Goal: Information Seeking & Learning: Learn about a topic

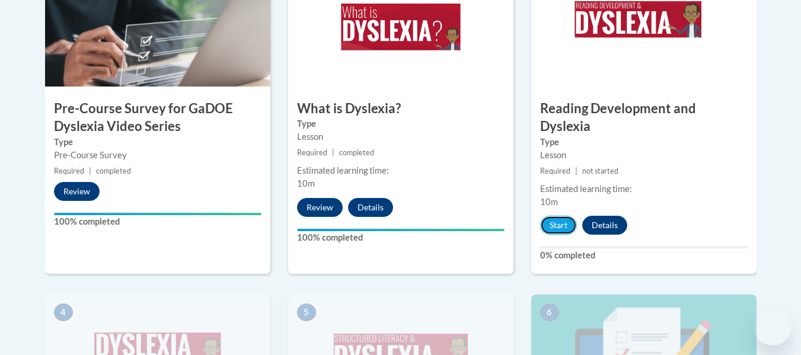
click at [558, 216] on button "Start" at bounding box center [558, 225] width 37 height 19
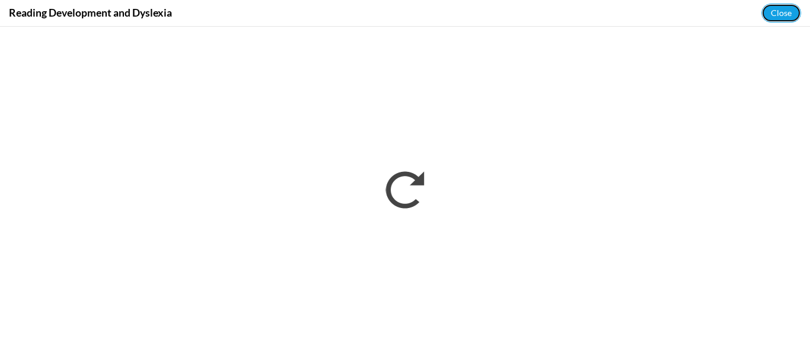
click at [787, 11] on button "Close" at bounding box center [781, 13] width 40 height 19
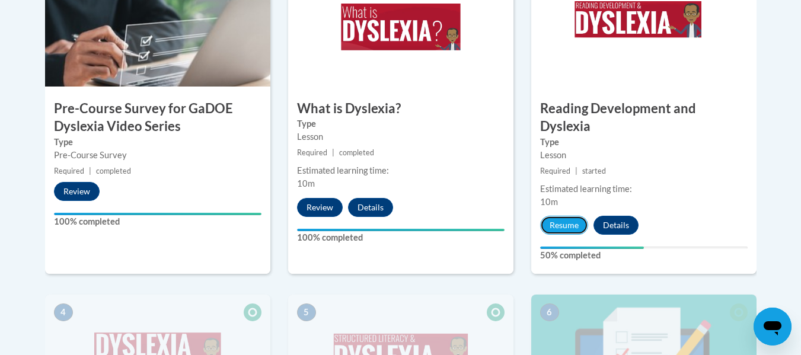
click at [556, 216] on button "Resume" at bounding box center [564, 225] width 48 height 19
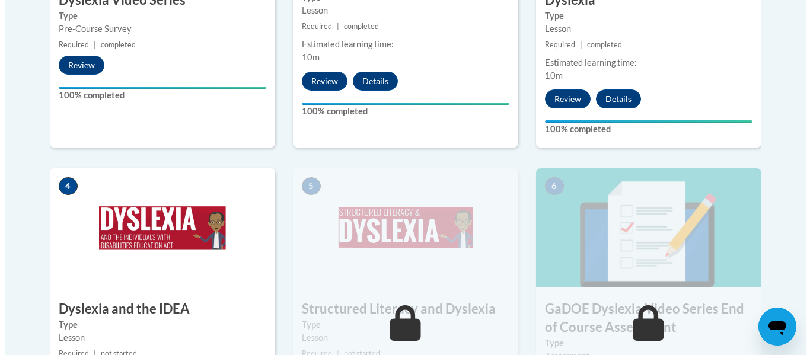
scroll to position [695, 0]
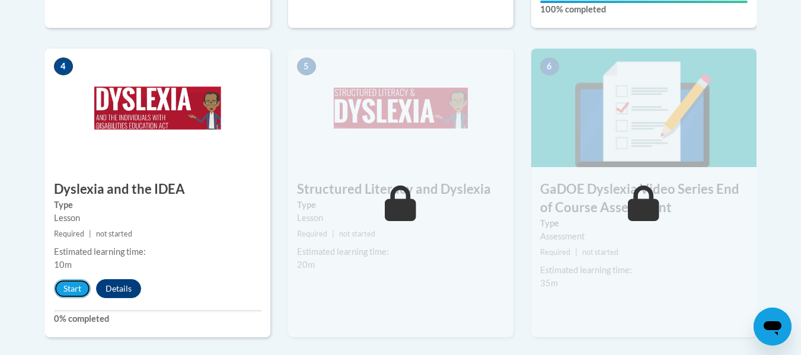
click at [76, 279] on button "Start" at bounding box center [72, 288] width 37 height 19
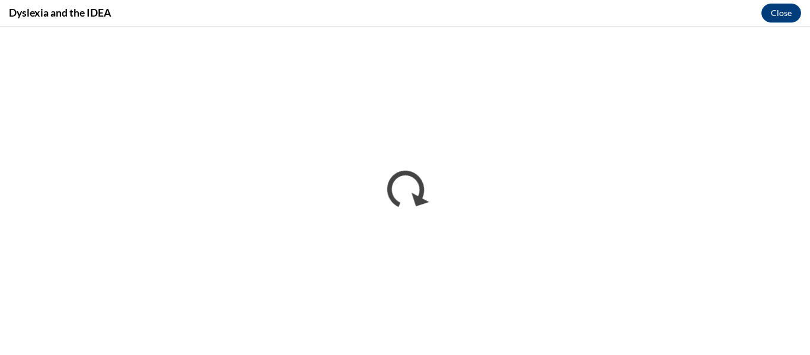
scroll to position [0, 0]
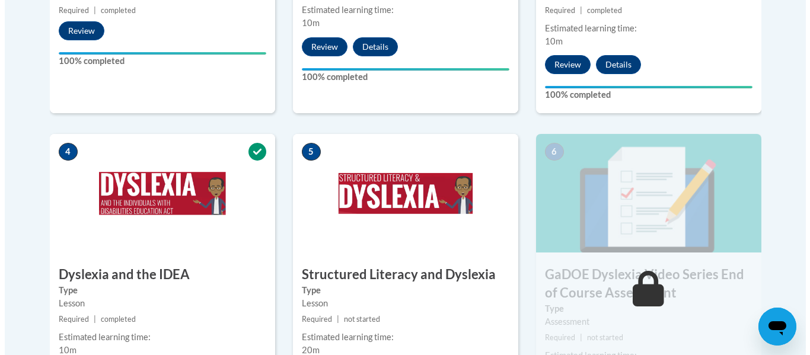
scroll to position [658, 0]
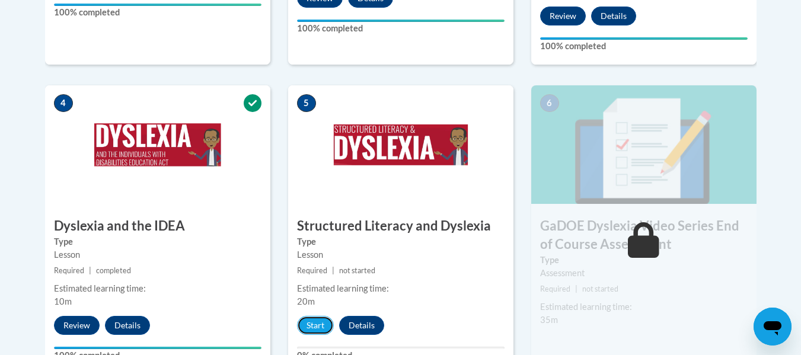
click at [316, 316] on button "Start" at bounding box center [315, 325] width 37 height 19
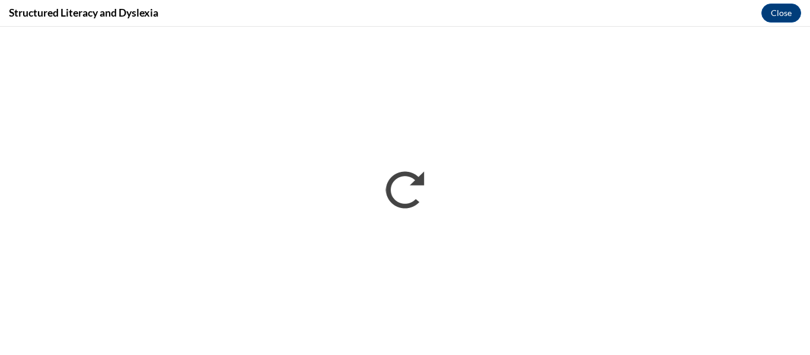
scroll to position [0, 0]
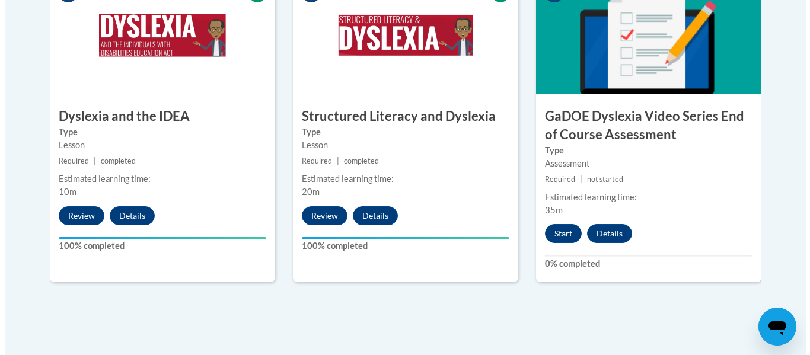
scroll to position [768, 0]
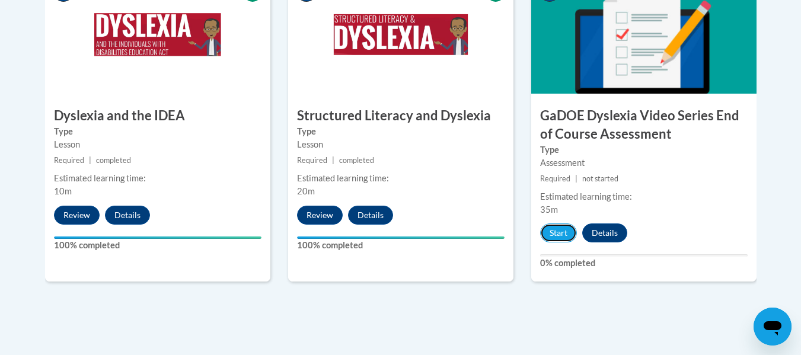
click at [556, 223] on button "Start" at bounding box center [558, 232] width 37 height 19
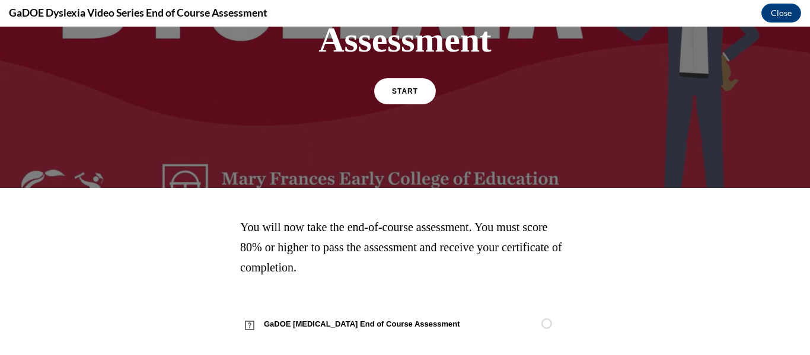
scroll to position [191, 0]
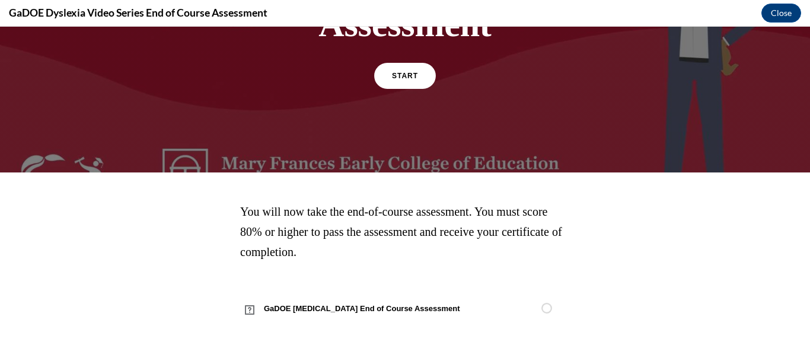
click at [406, 78] on span "START" at bounding box center [405, 76] width 26 height 8
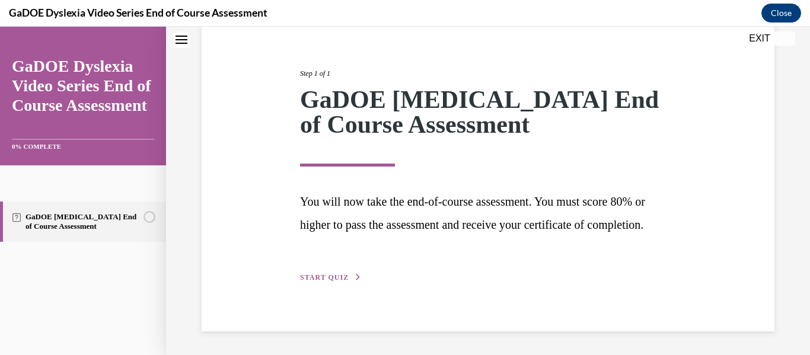
scroll to position [146, 0]
click at [327, 270] on div "Step 1 of 1 GaDOE Dyslexia End of Course Assessment You will now take the end-o…" at bounding box center [488, 162] width 394 height 243
click at [314, 279] on span "START QUIZ" at bounding box center [324, 277] width 49 height 8
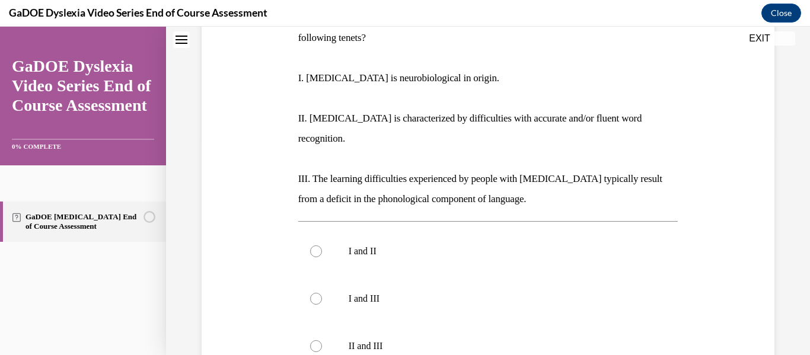
scroll to position [219, 0]
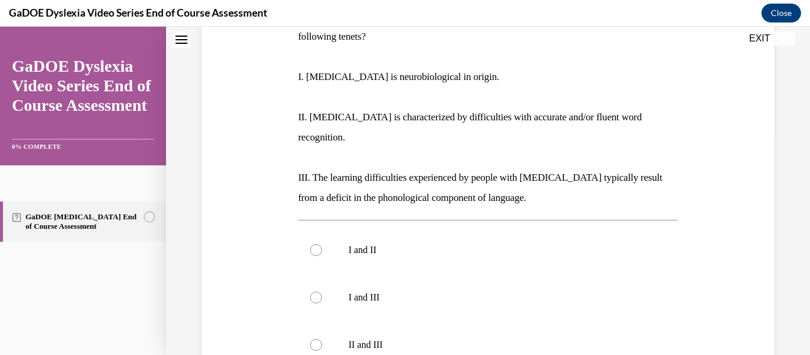
click at [408, 339] on p "II and III" at bounding box center [499, 345] width 300 height 12
click at [322, 339] on input "II and III" at bounding box center [316, 345] width 12 height 12
radio input "true"
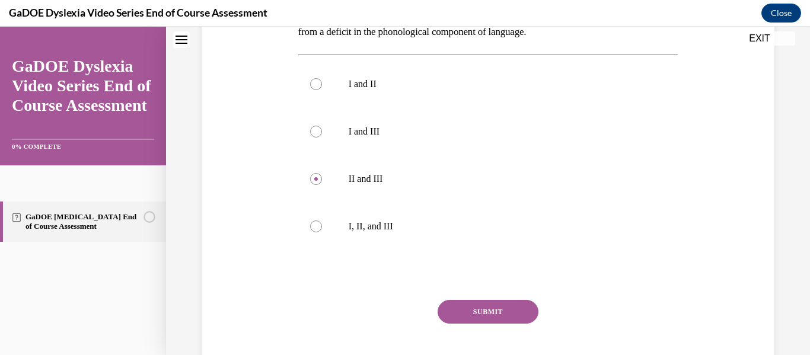
click at [462, 300] on button "SUBMIT" at bounding box center [487, 312] width 101 height 24
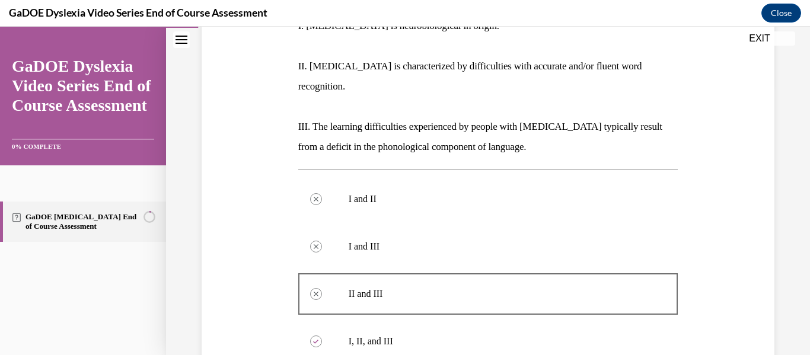
scroll to position [270, 0]
click at [433, 318] on label "I, II, and III" at bounding box center [488, 341] width 380 height 47
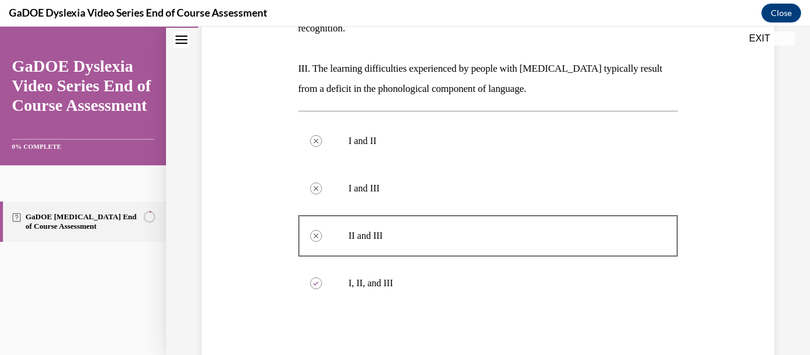
scroll to position [330, 0]
click at [434, 276] on p "I, II, and III" at bounding box center [499, 282] width 300 height 12
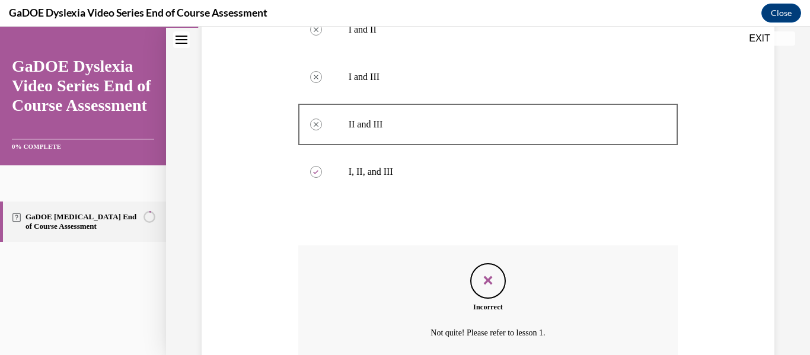
scroll to position [471, 0]
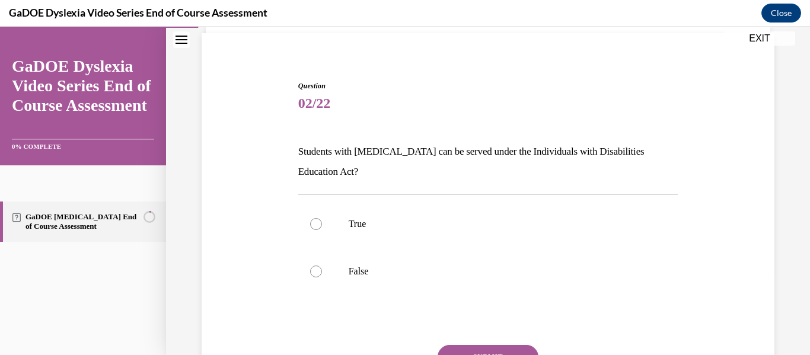
scroll to position [107, 0]
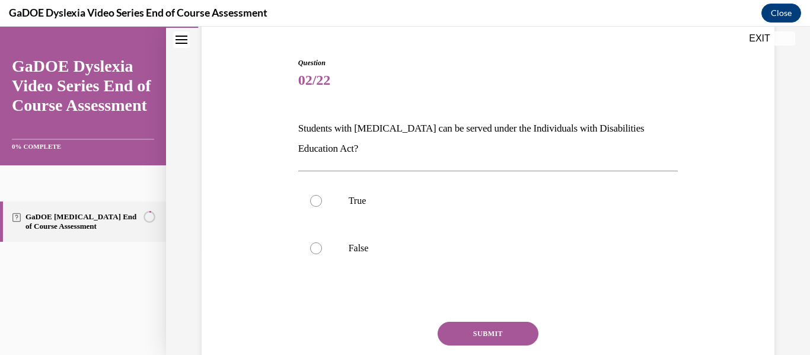
click at [452, 199] on p "True" at bounding box center [499, 201] width 300 height 12
click at [322, 199] on input "True" at bounding box center [316, 201] width 12 height 12
radio input "true"
click at [480, 329] on button "SUBMIT" at bounding box center [487, 334] width 101 height 24
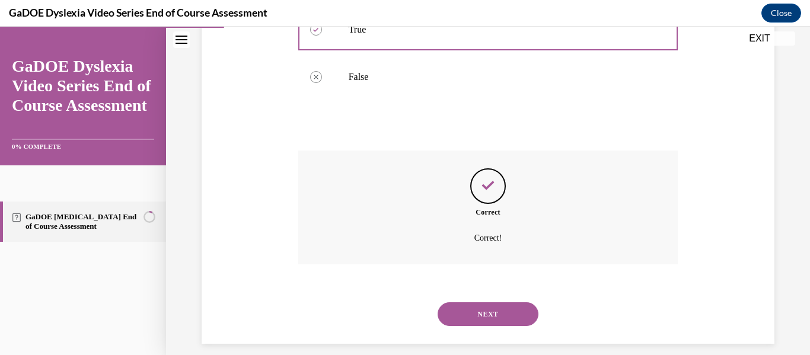
scroll to position [277, 0]
click at [485, 315] on button "NEXT" at bounding box center [487, 315] width 101 height 24
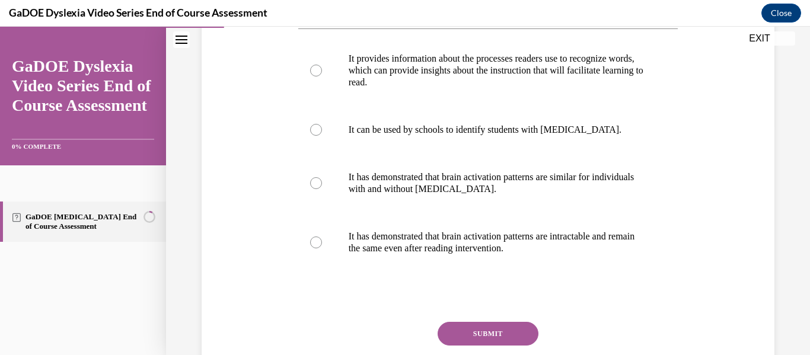
scroll to position [230, 0]
click at [533, 76] on p "It provides information about the processes readers use to recognize words, whi…" at bounding box center [499, 70] width 300 height 36
click at [322, 76] on input "It provides information about the processes readers use to recognize words, whi…" at bounding box center [316, 70] width 12 height 12
radio input "true"
click at [488, 330] on button "SUBMIT" at bounding box center [487, 333] width 101 height 24
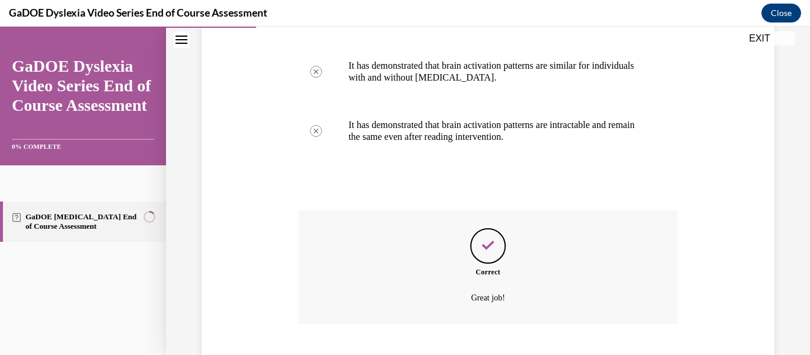
scroll to position [413, 0]
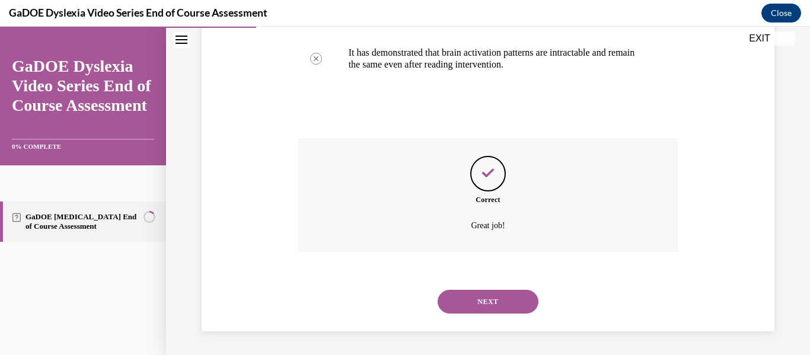
click at [466, 303] on button "NEXT" at bounding box center [487, 302] width 101 height 24
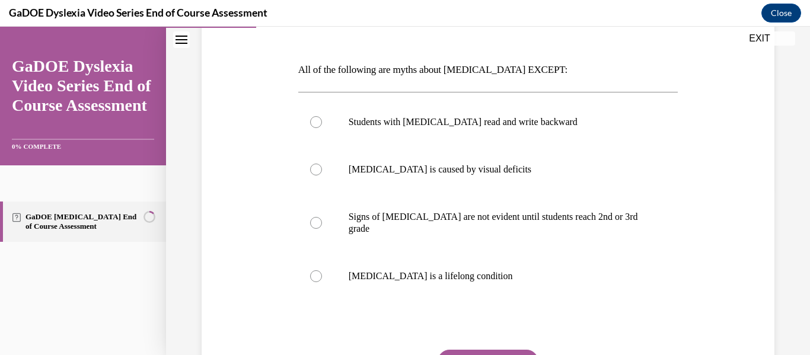
scroll to position [167, 0]
click at [498, 251] on label "Dyslexia is a lifelong condition" at bounding box center [488, 274] width 380 height 47
click at [322, 269] on input "Dyslexia is a lifelong condition" at bounding box center [316, 275] width 12 height 12
radio input "true"
click at [488, 349] on button "SUBMIT" at bounding box center [487, 361] width 101 height 24
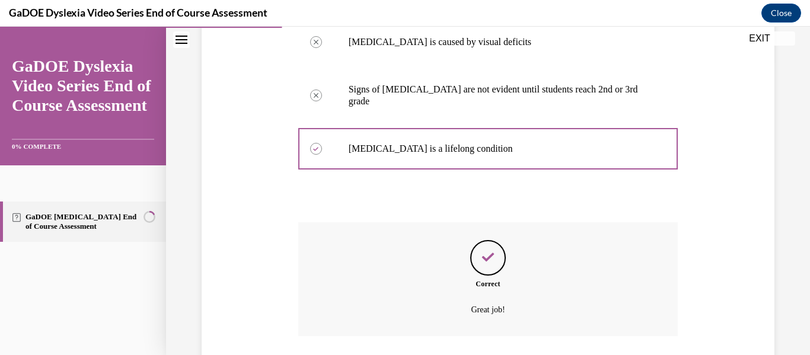
scroll to position [366, 0]
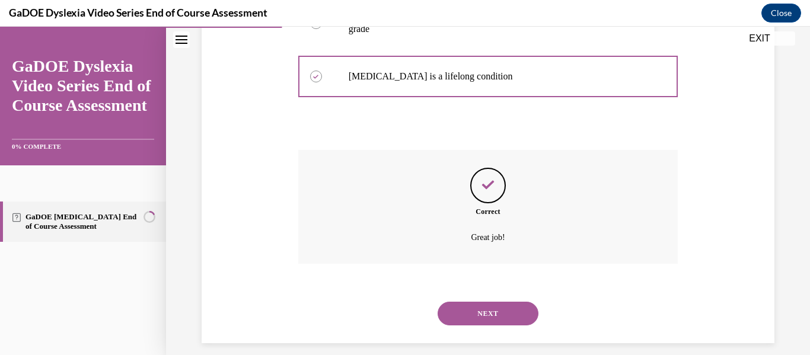
click at [471, 310] on button "NEXT" at bounding box center [487, 314] width 101 height 24
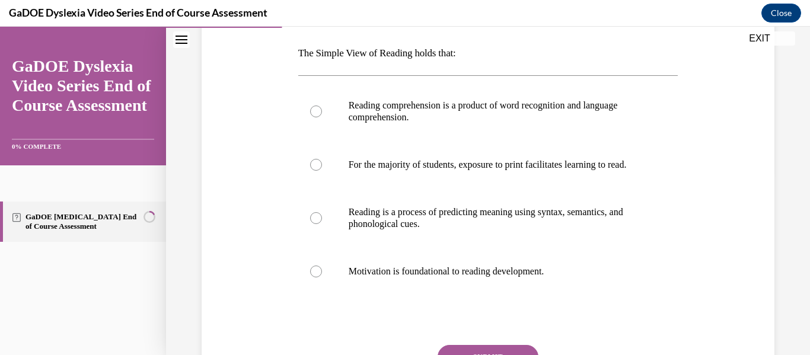
scroll to position [183, 0]
click at [478, 113] on p "Reading comprehension is a product of word recognition and language comprehensi…" at bounding box center [499, 111] width 300 height 24
click at [322, 113] on input "Reading comprehension is a product of word recognition and language comprehensi…" at bounding box center [316, 111] width 12 height 12
radio input "true"
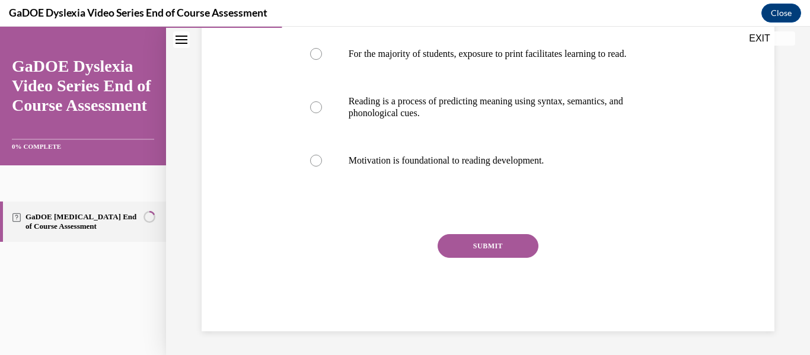
click at [486, 256] on button "SUBMIT" at bounding box center [487, 246] width 101 height 24
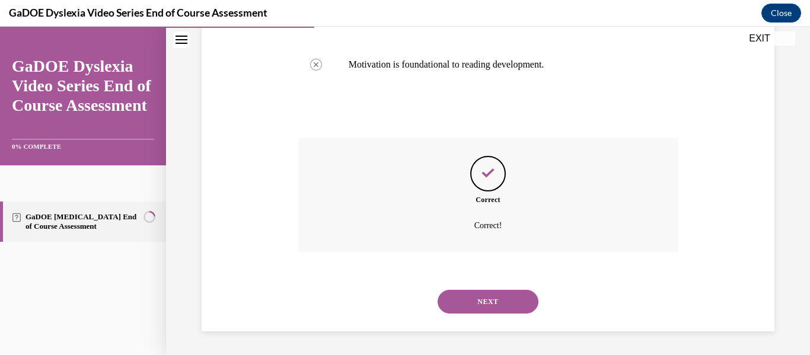
scroll to position [401, 0]
click at [484, 299] on button "NEXT" at bounding box center [487, 302] width 101 height 24
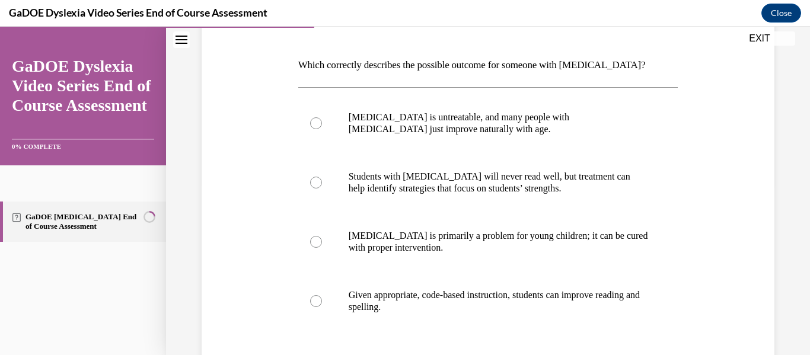
scroll to position [171, 0]
click at [471, 307] on p "Given appropriate, code-based instruction, students can improve reading and spe…" at bounding box center [499, 301] width 300 height 24
click at [322, 306] on input "Given appropriate, code-based instruction, students can improve reading and spe…" at bounding box center [316, 301] width 12 height 12
radio input "true"
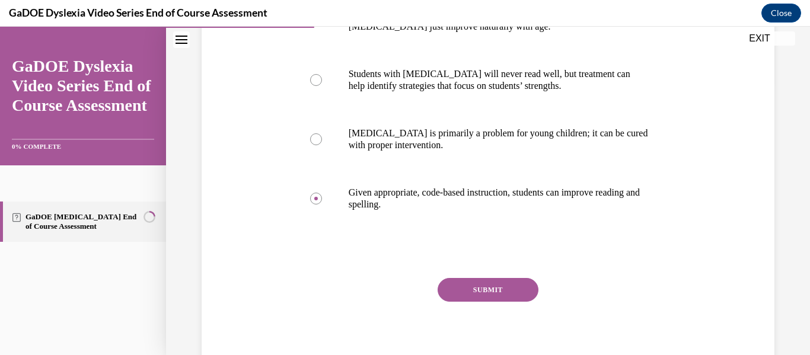
scroll to position [274, 0]
click at [483, 289] on button "SUBMIT" at bounding box center [487, 289] width 101 height 24
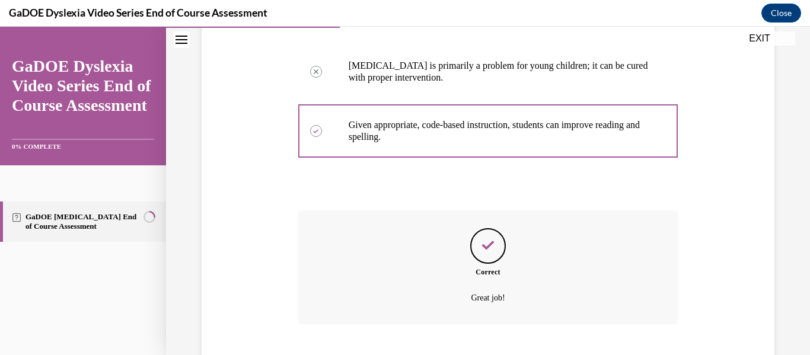
scroll to position [413, 0]
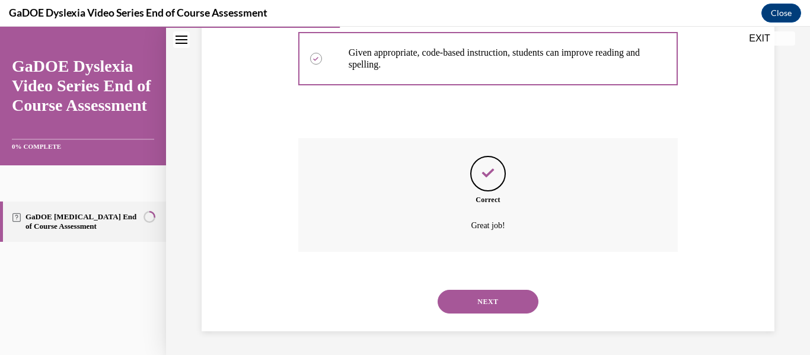
click at [483, 295] on button "NEXT" at bounding box center [487, 302] width 101 height 24
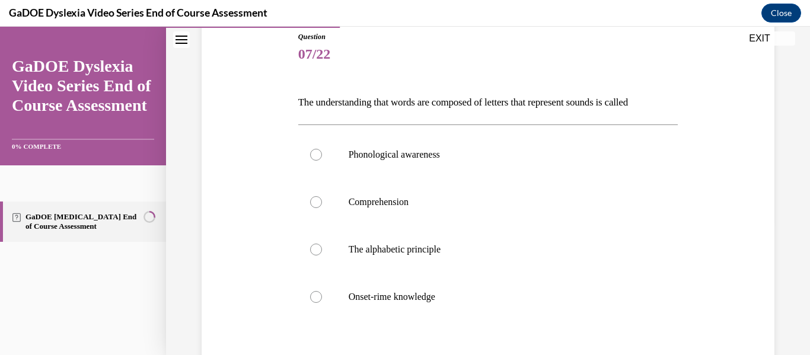
scroll to position [135, 0]
click at [518, 162] on label "Phonological awareness" at bounding box center [488, 153] width 380 height 47
click at [322, 159] on input "Phonological awareness" at bounding box center [316, 154] width 12 height 12
radio input "true"
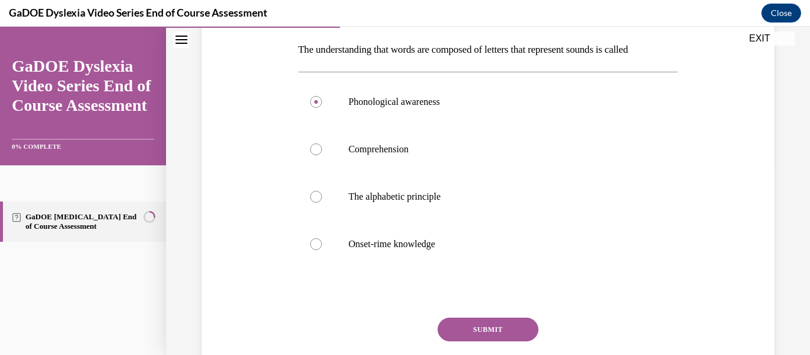
scroll to position [187, 0]
click at [503, 326] on button "SUBMIT" at bounding box center [487, 329] width 101 height 24
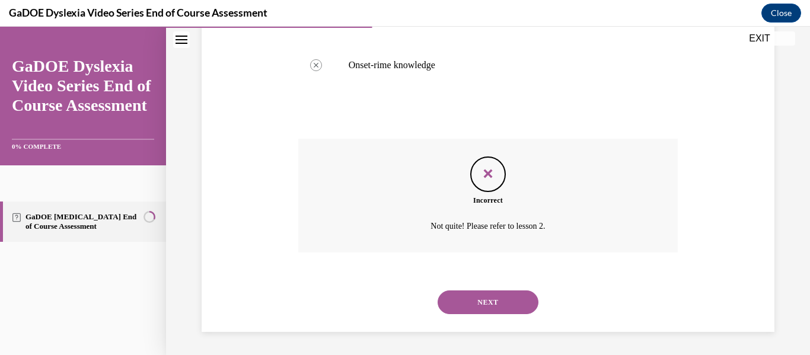
scroll to position [366, 0]
click at [463, 301] on button "NEXT" at bounding box center [487, 302] width 101 height 24
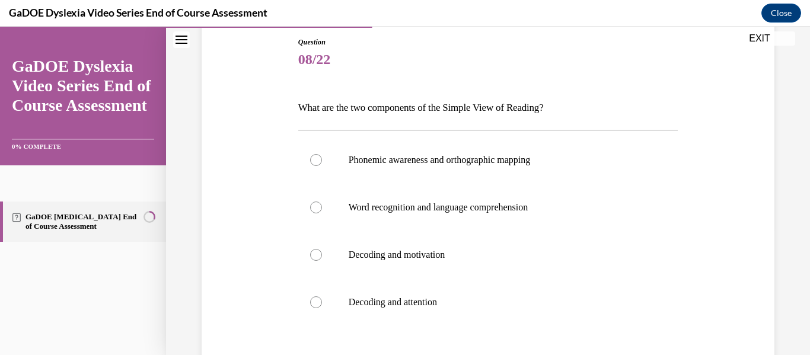
scroll to position [132, 0]
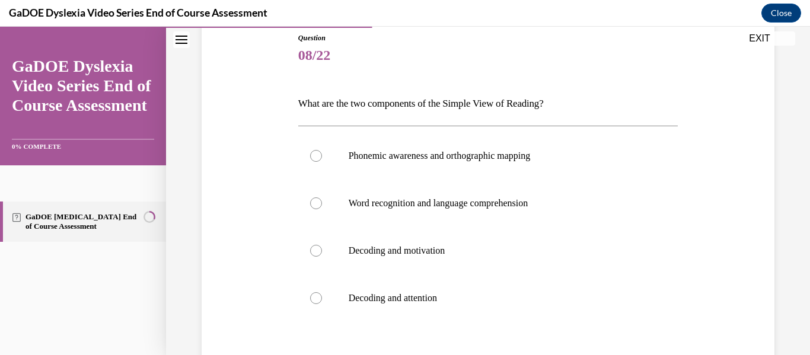
click at [525, 202] on p "Word recognition and language comprehension" at bounding box center [499, 203] width 300 height 12
click at [322, 202] on input "Word recognition and language comprehension" at bounding box center [316, 203] width 12 height 12
radio input "true"
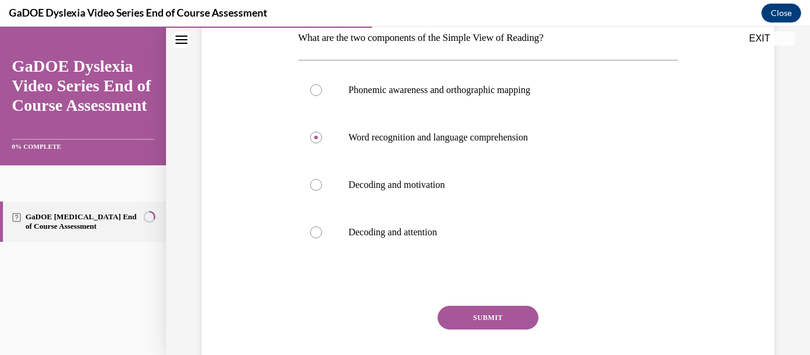
scroll to position [210, 0]
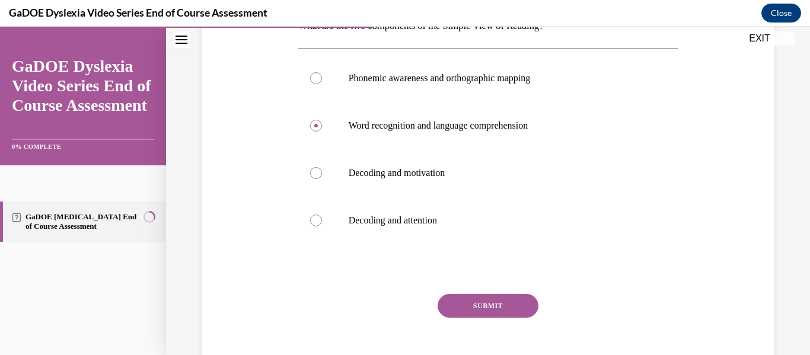
click at [492, 302] on button "SUBMIT" at bounding box center [487, 306] width 101 height 24
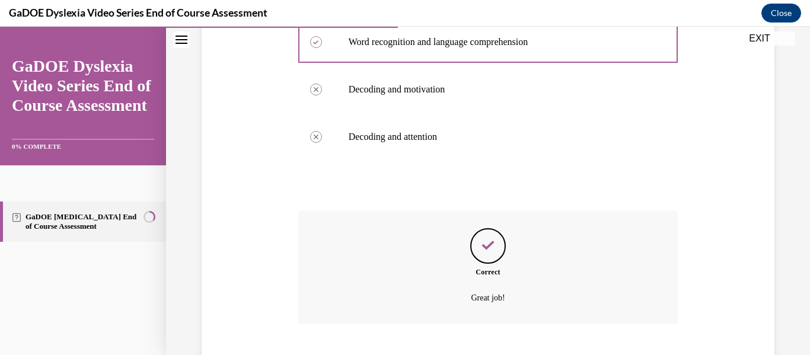
scroll to position [366, 0]
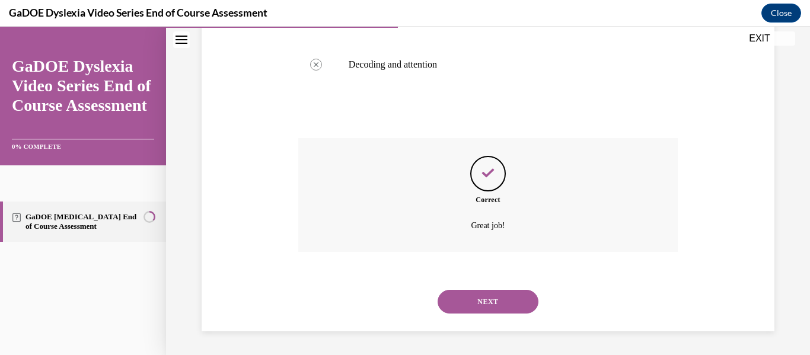
click at [484, 304] on button "NEXT" at bounding box center [487, 302] width 101 height 24
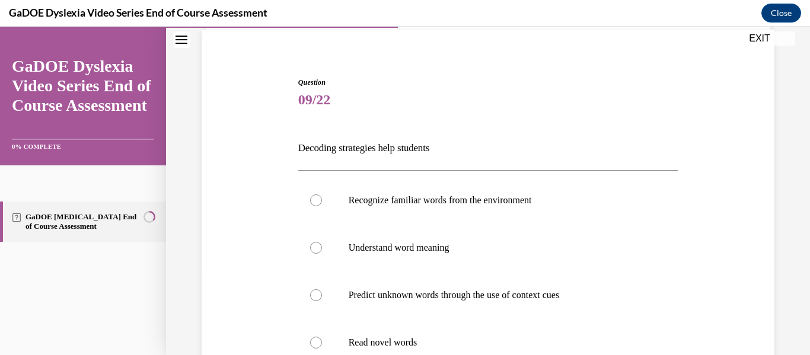
scroll to position [88, 0]
click at [484, 304] on label "Predict unknown words through the use of context cues" at bounding box center [488, 294] width 380 height 47
click at [322, 301] on input "Predict unknown words through the use of context cues" at bounding box center [316, 295] width 12 height 12
radio input "true"
click at [486, 250] on p "Understand word meaning" at bounding box center [499, 247] width 300 height 12
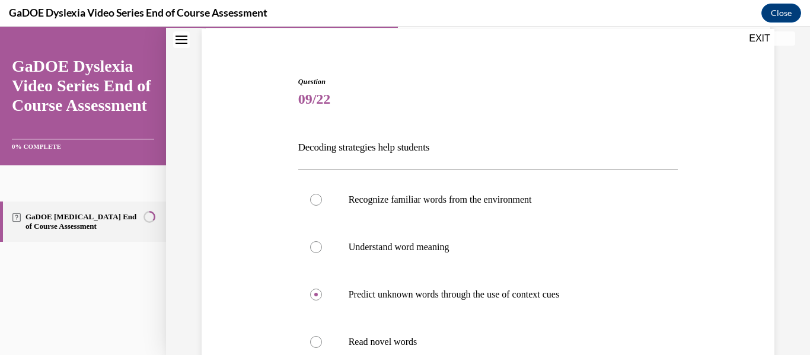
click at [322, 250] on input "Understand word meaning" at bounding box center [316, 247] width 12 height 12
radio input "true"
click at [446, 325] on label "Read novel words" at bounding box center [488, 341] width 380 height 47
click at [322, 336] on input "Read novel words" at bounding box center [316, 342] width 12 height 12
radio input "true"
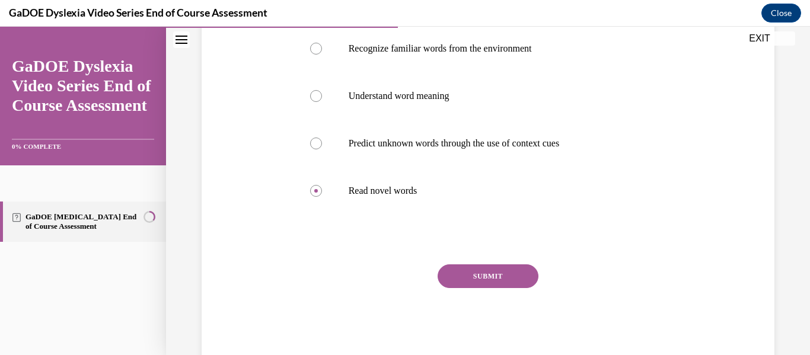
scroll to position [240, 0]
click at [481, 274] on button "SUBMIT" at bounding box center [487, 276] width 101 height 24
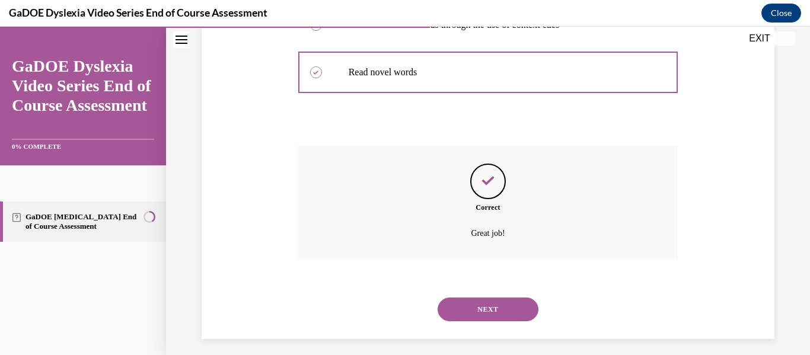
scroll to position [366, 0]
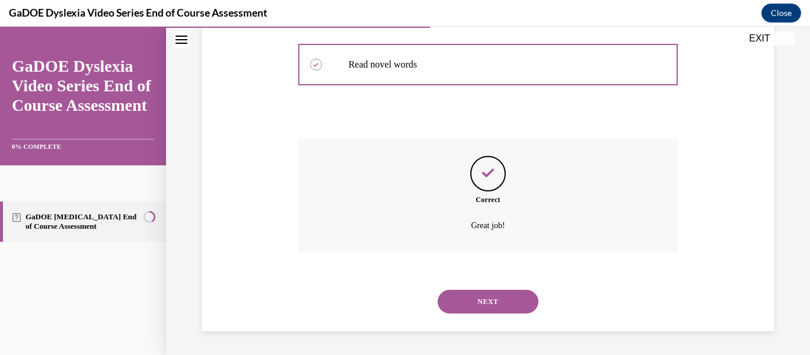
click at [472, 298] on button "NEXT" at bounding box center [487, 302] width 101 height 24
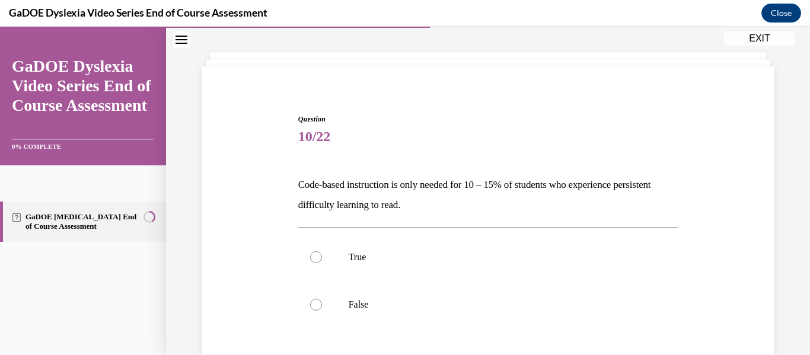
scroll to position [52, 0]
click at [352, 302] on p "False" at bounding box center [499, 304] width 300 height 12
click at [322, 302] on input "False" at bounding box center [316, 304] width 12 height 12
radio input "true"
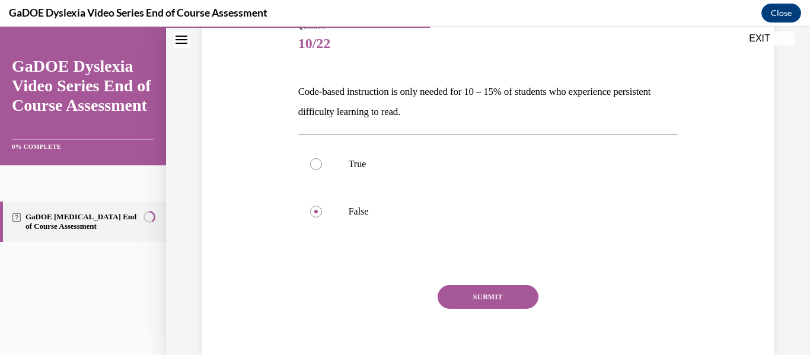
scroll to position [146, 0]
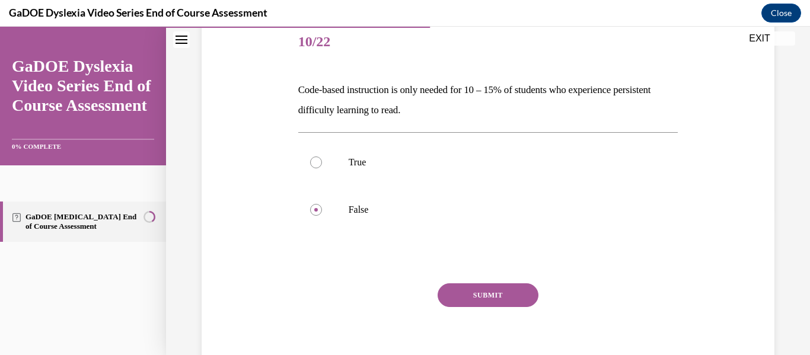
click at [488, 288] on button "SUBMIT" at bounding box center [487, 295] width 101 height 24
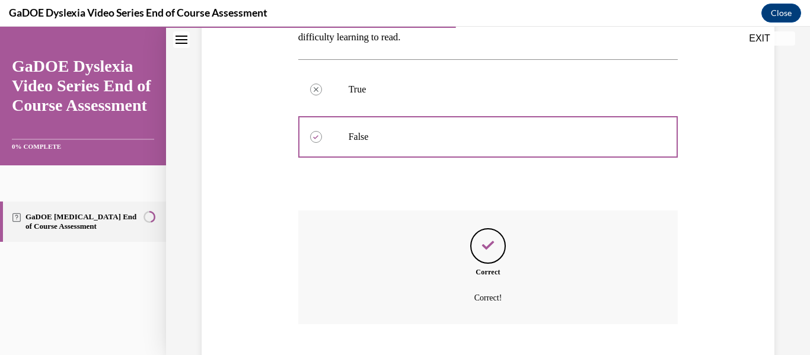
scroll to position [291, 0]
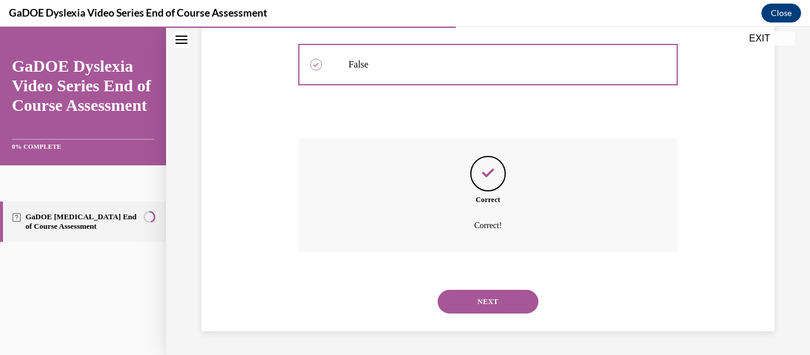
click at [485, 305] on button "NEXT" at bounding box center [487, 302] width 101 height 24
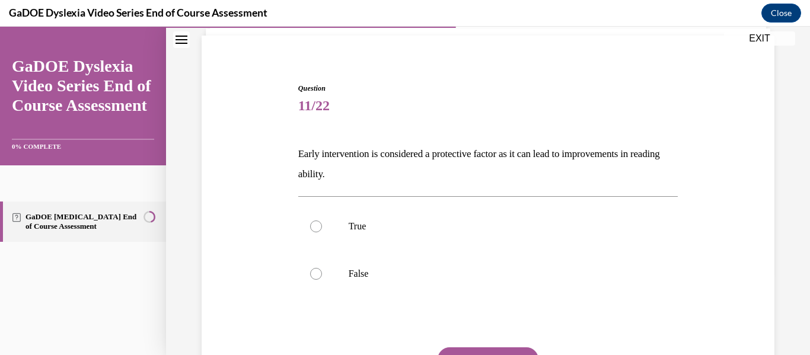
scroll to position [84, 0]
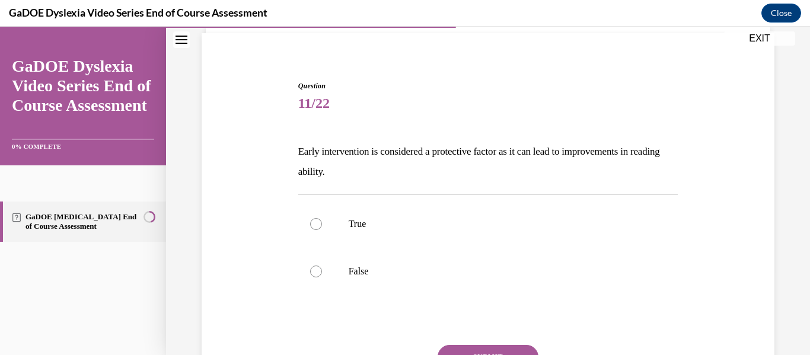
click at [474, 221] on p "True" at bounding box center [499, 224] width 300 height 12
click at [322, 221] on input "True" at bounding box center [316, 224] width 12 height 12
radio input "true"
click at [455, 348] on button "SUBMIT" at bounding box center [487, 357] width 101 height 24
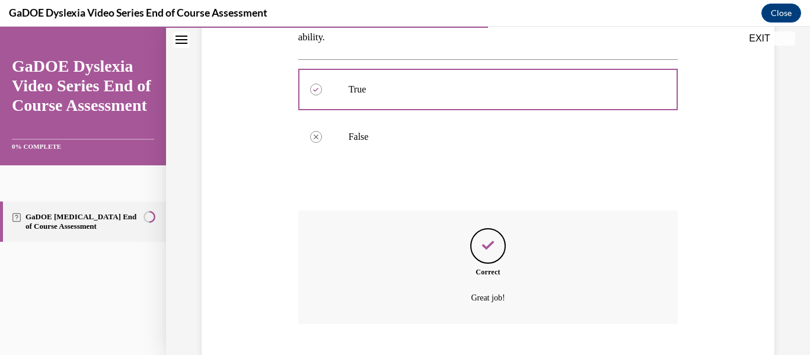
scroll to position [291, 0]
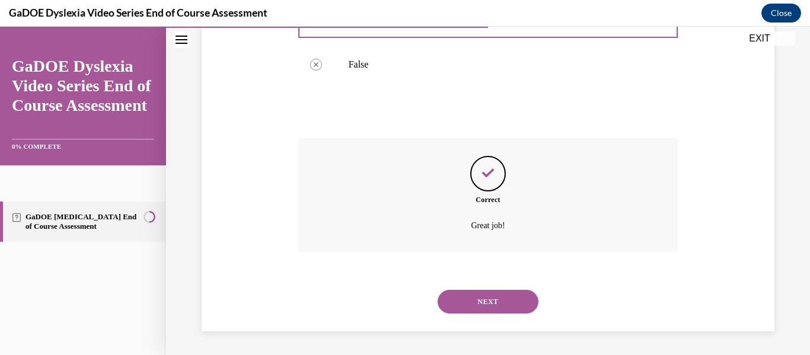
click at [480, 301] on button "NEXT" at bounding box center [487, 302] width 101 height 24
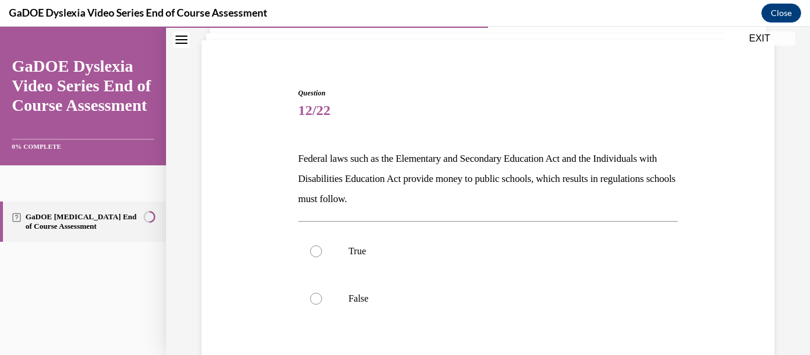
scroll to position [78, 0]
click at [496, 259] on label "True" at bounding box center [488, 249] width 380 height 47
click at [322, 256] on input "True" at bounding box center [316, 250] width 12 height 12
radio input "true"
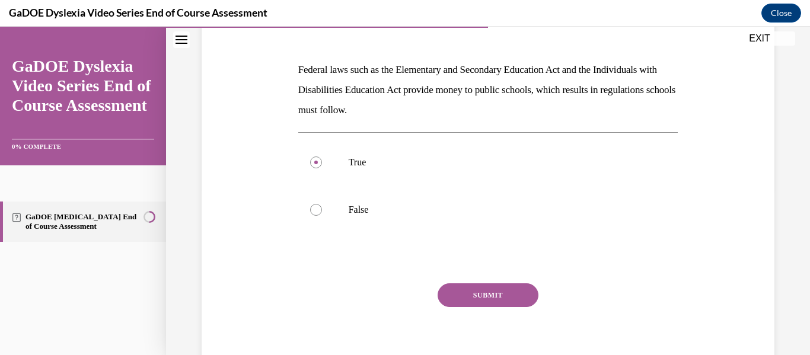
click at [502, 286] on button "SUBMIT" at bounding box center [487, 295] width 101 height 24
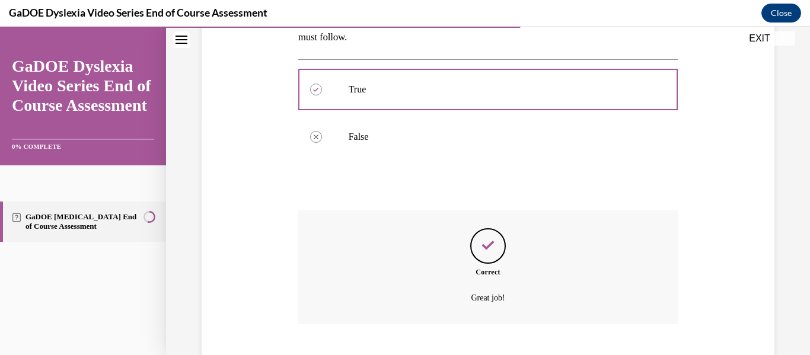
scroll to position [311, 0]
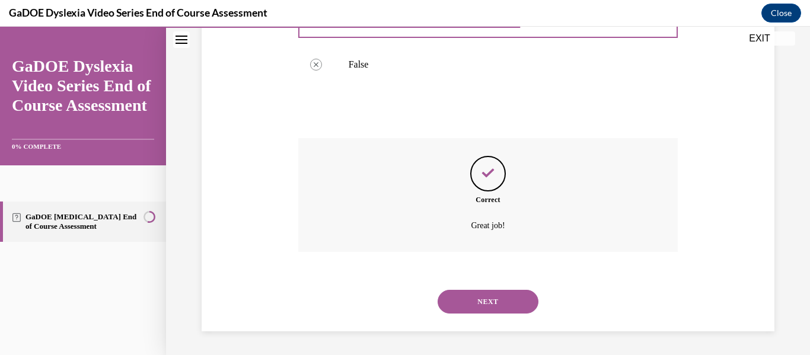
click at [484, 304] on button "NEXT" at bounding box center [487, 302] width 101 height 24
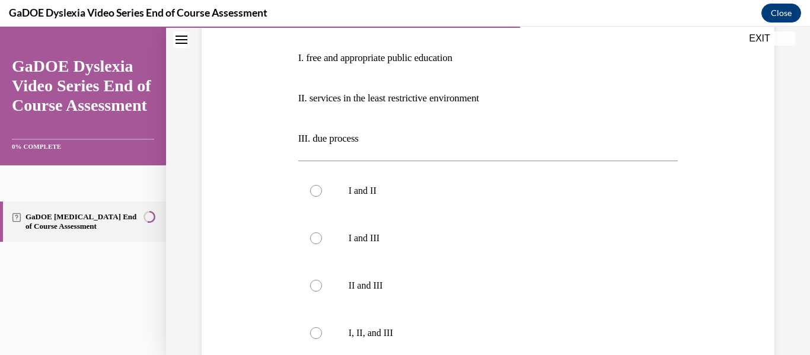
scroll to position [241, 0]
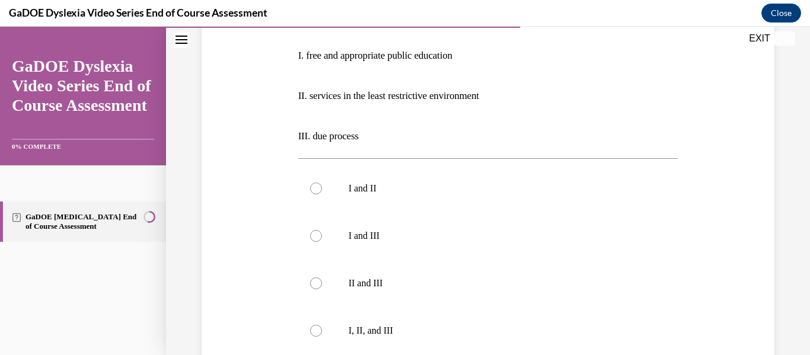
click at [496, 319] on label "I, II, and III" at bounding box center [488, 330] width 380 height 47
click at [322, 325] on input "I, II, and III" at bounding box center [316, 331] width 12 height 12
radio input "true"
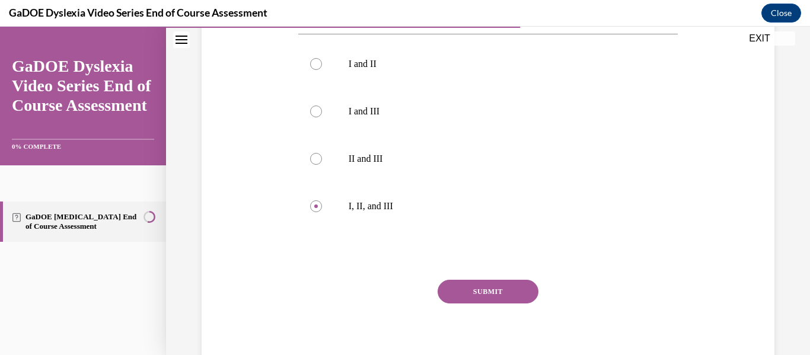
click at [480, 301] on button "SUBMIT" at bounding box center [487, 292] width 101 height 24
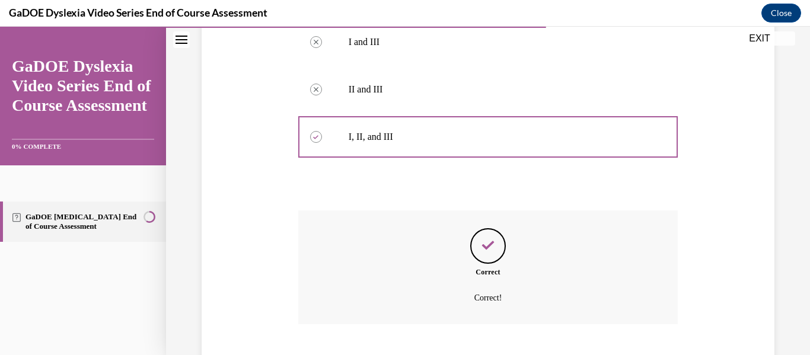
scroll to position [507, 0]
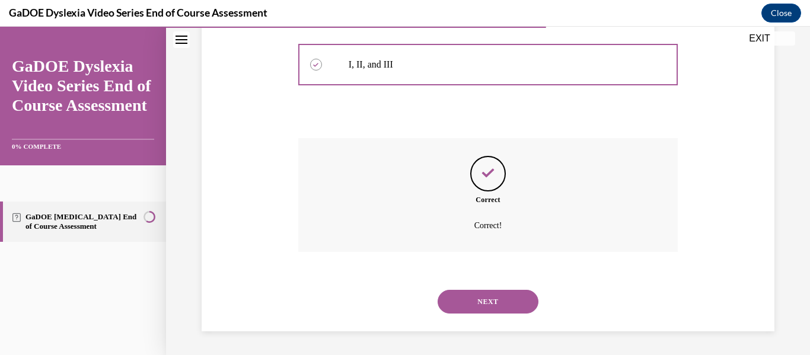
click at [480, 311] on button "NEXT" at bounding box center [487, 302] width 101 height 24
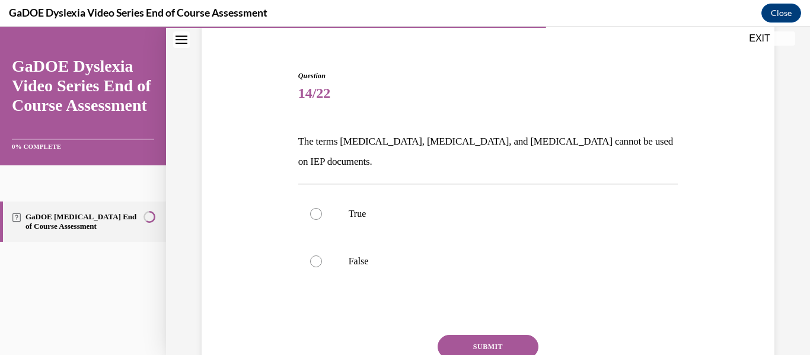
scroll to position [96, 0]
click at [516, 254] on p "False" at bounding box center [499, 260] width 300 height 12
click at [322, 254] on input "False" at bounding box center [316, 260] width 12 height 12
radio input "true"
click at [480, 333] on button "SUBMIT" at bounding box center [487, 345] width 101 height 24
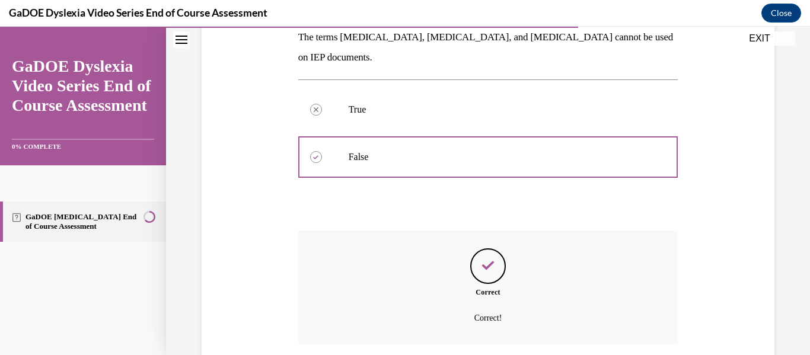
scroll to position [271, 0]
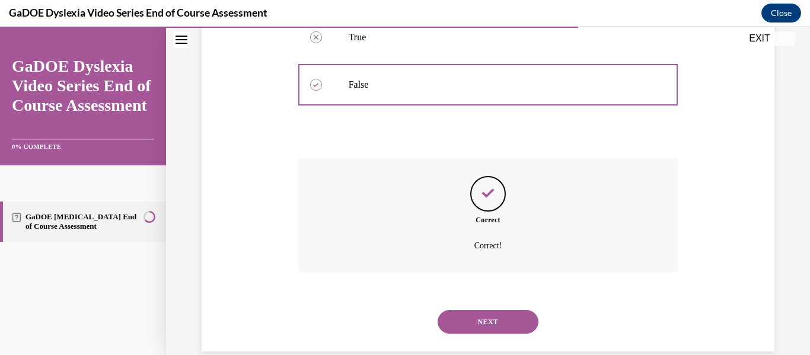
click at [483, 310] on button "NEXT" at bounding box center [487, 322] width 101 height 24
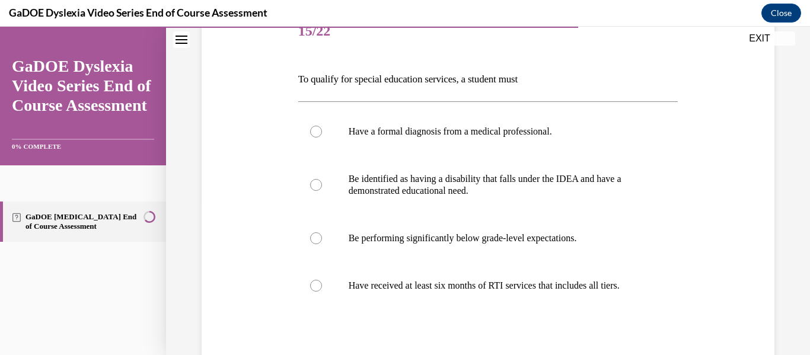
scroll to position [157, 0]
click at [528, 189] on p "Be identified as having a disability that falls under the IDEA and have a demon…" at bounding box center [499, 184] width 300 height 24
click at [322, 189] on input "Be identified as having a disability that falls under the IDEA and have a demon…" at bounding box center [316, 184] width 12 height 12
radio input "true"
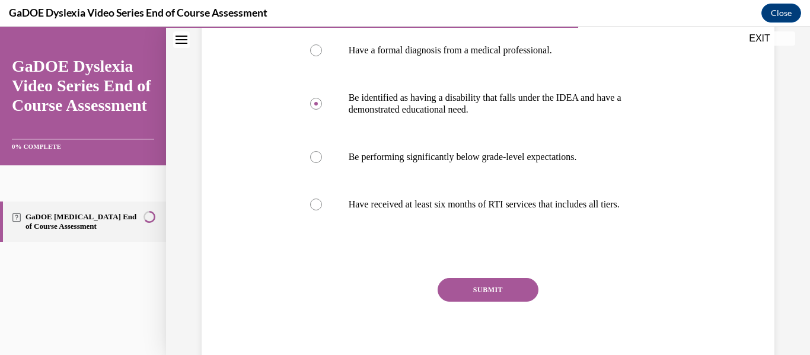
scroll to position [241, 0]
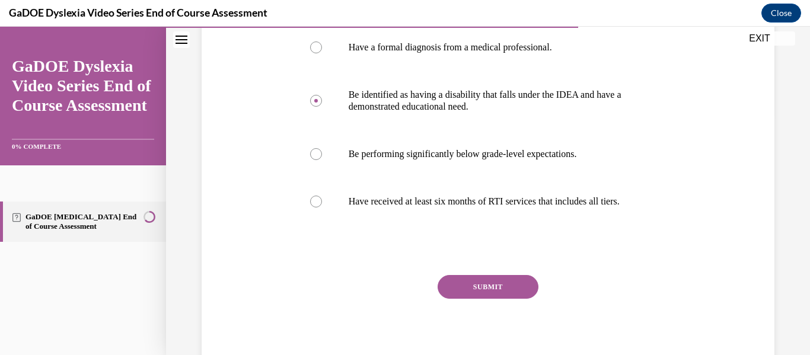
click at [490, 299] on button "SUBMIT" at bounding box center [487, 287] width 101 height 24
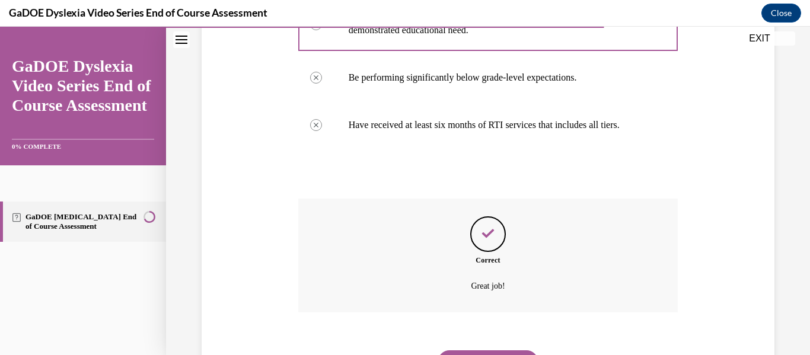
scroll to position [389, 0]
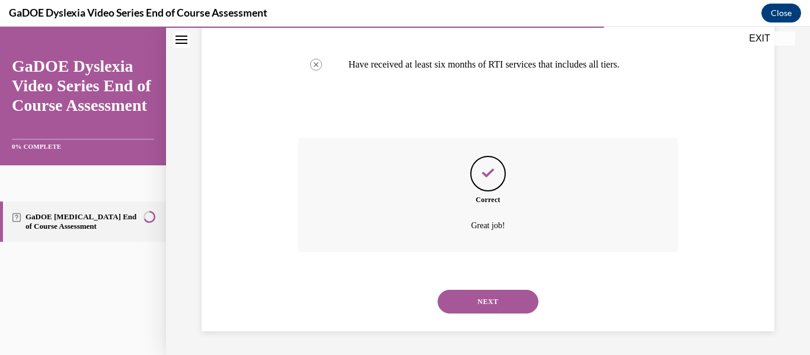
click at [489, 299] on button "NEXT" at bounding box center [487, 302] width 101 height 24
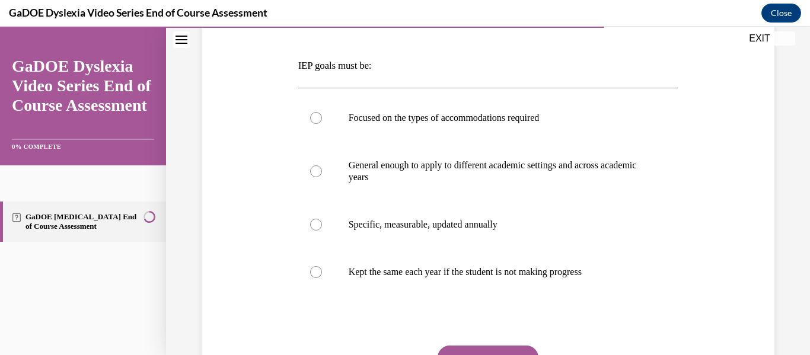
scroll to position [171, 0]
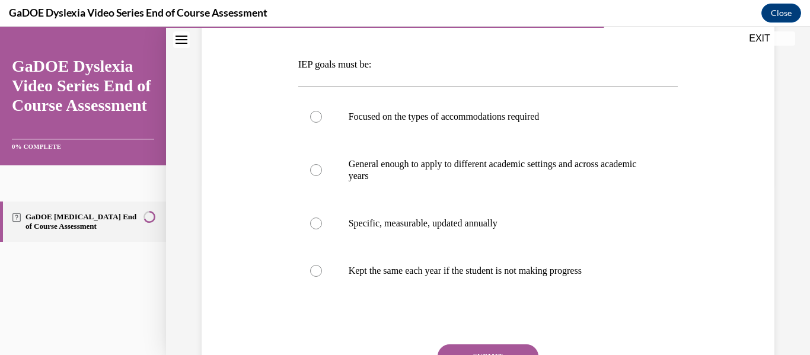
click at [452, 232] on label "Specific, measurable, updated annually" at bounding box center [488, 223] width 380 height 47
click at [322, 229] on input "Specific, measurable, updated annually" at bounding box center [316, 224] width 12 height 12
radio input "true"
click at [465, 350] on button "SUBMIT" at bounding box center [487, 356] width 101 height 24
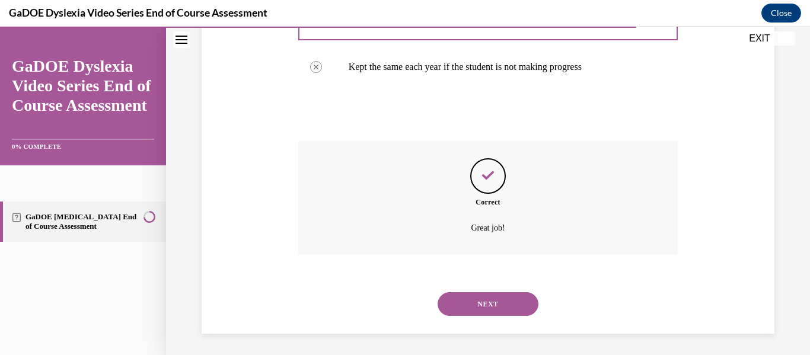
scroll to position [378, 0]
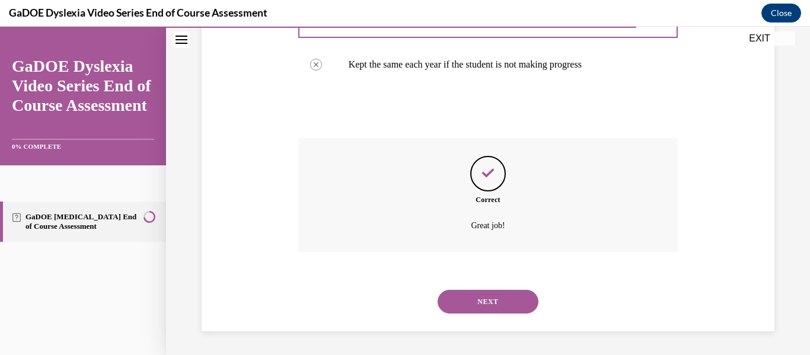
click at [478, 318] on div "NEXT" at bounding box center [488, 301] width 380 height 47
click at [475, 309] on button "NEXT" at bounding box center [487, 302] width 101 height 24
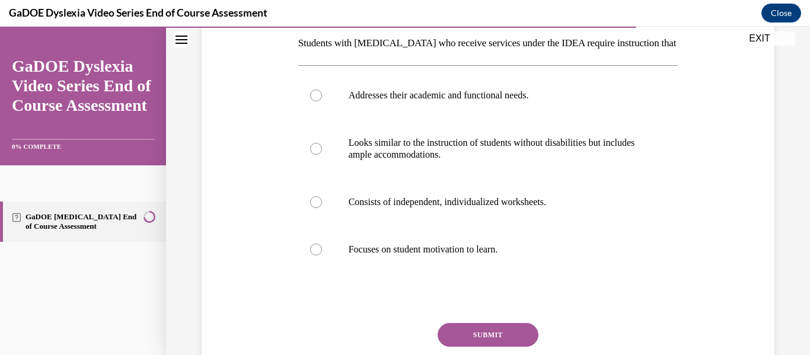
scroll to position [193, 0]
click at [474, 103] on label "Addresses their academic and functional needs." at bounding box center [488, 94] width 380 height 47
click at [322, 101] on input "Addresses their academic and functional needs." at bounding box center [316, 95] width 12 height 12
radio input "true"
click at [491, 336] on button "SUBMIT" at bounding box center [487, 334] width 101 height 24
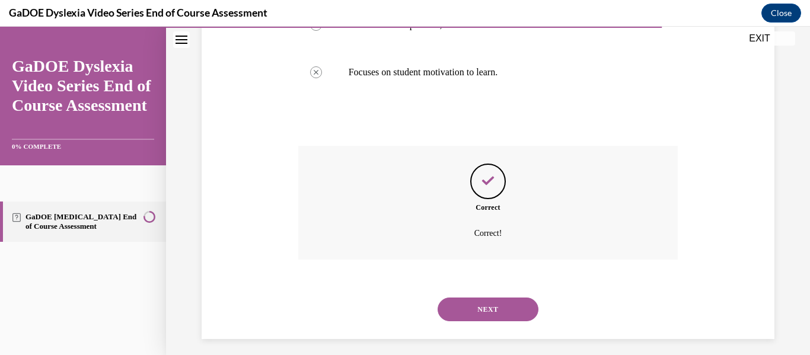
scroll to position [378, 0]
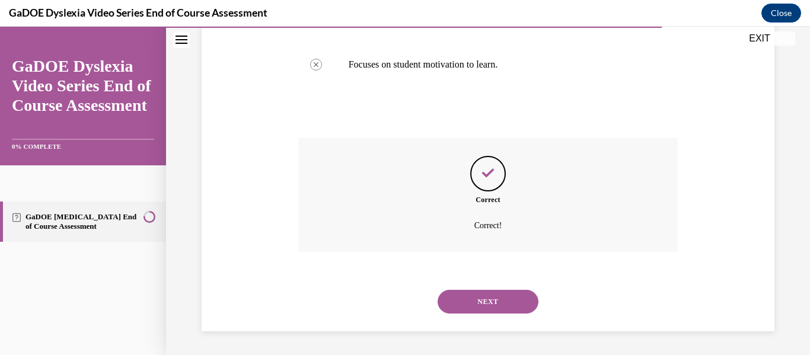
click at [479, 310] on button "NEXT" at bounding box center [487, 302] width 101 height 24
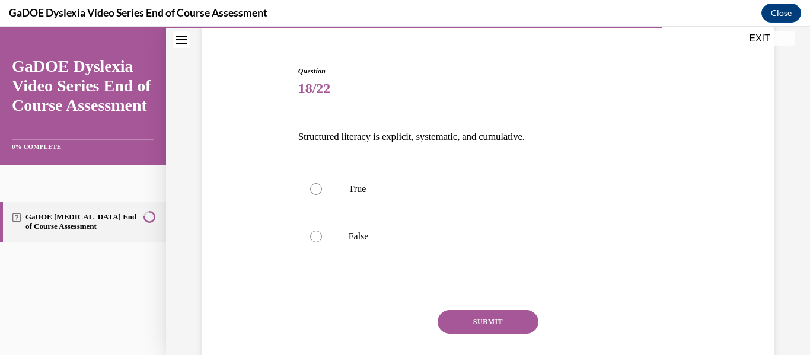
scroll to position [100, 0]
click at [452, 186] on p "True" at bounding box center [499, 189] width 300 height 12
click at [322, 186] on input "True" at bounding box center [316, 189] width 12 height 12
radio input "true"
click at [482, 317] on button "SUBMIT" at bounding box center [487, 321] width 101 height 24
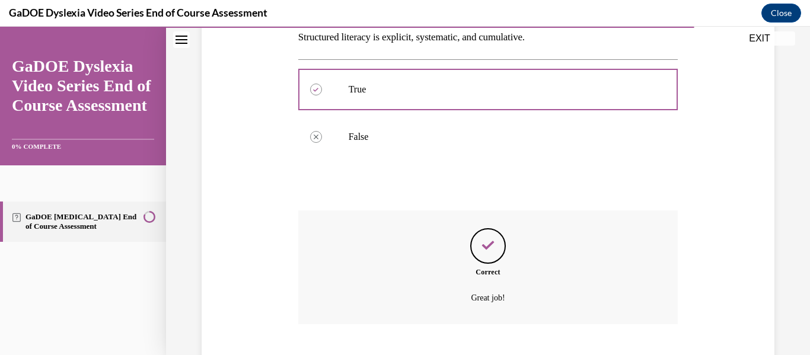
scroll to position [271, 0]
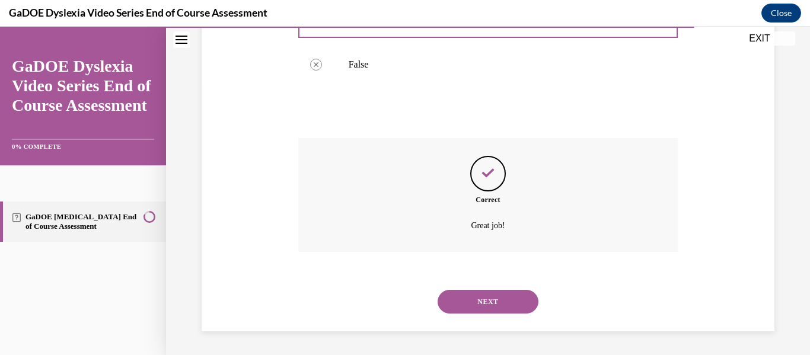
click at [477, 303] on button "NEXT" at bounding box center [487, 302] width 101 height 24
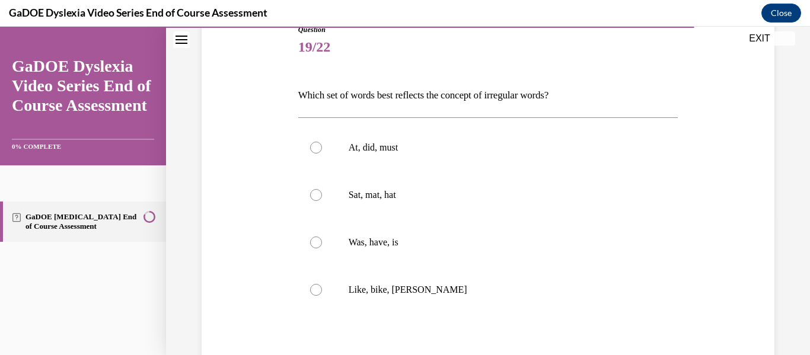
scroll to position [145, 0]
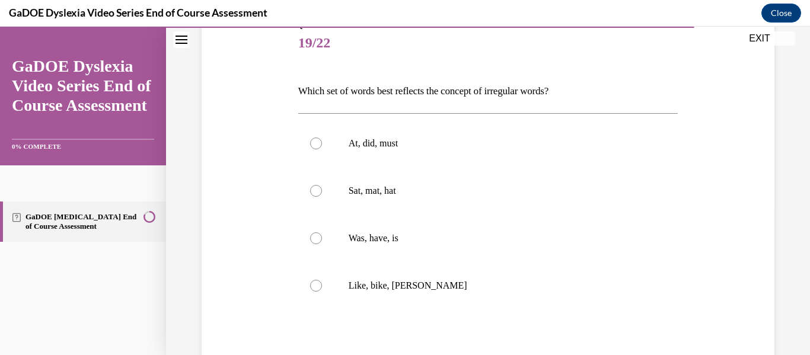
click at [458, 249] on label "Was, have, is" at bounding box center [488, 238] width 380 height 47
click at [322, 244] on input "Was, have, is" at bounding box center [316, 238] width 12 height 12
radio input "true"
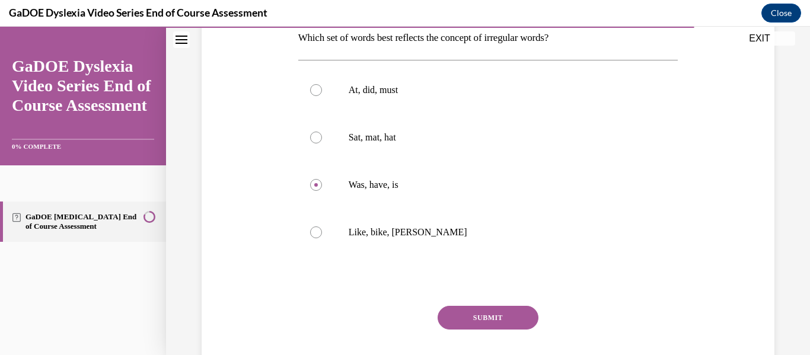
scroll to position [198, 0]
click at [469, 315] on button "SUBMIT" at bounding box center [487, 318] width 101 height 24
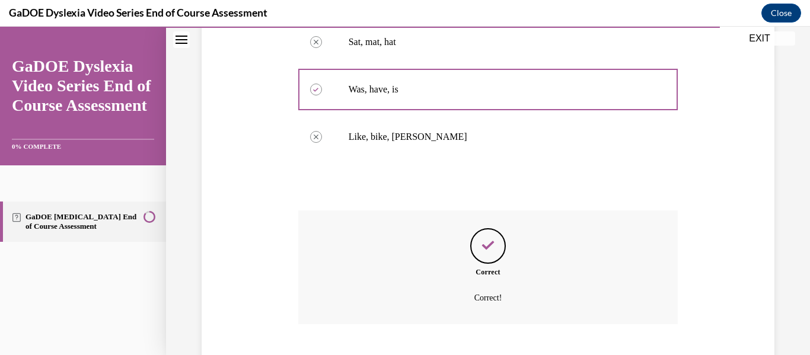
scroll to position [366, 0]
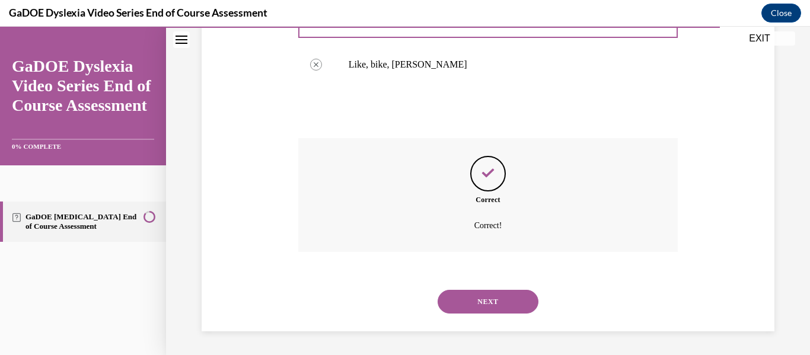
click at [469, 305] on button "NEXT" at bounding box center [487, 302] width 101 height 24
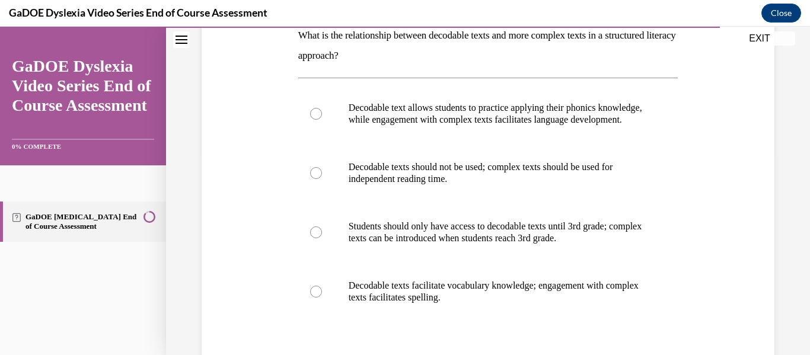
scroll to position [201, 0]
click at [502, 125] on p "Decodable text allows students to practice applying their phonics knowledge, wh…" at bounding box center [499, 113] width 300 height 24
click at [322, 119] on input "Decodable text allows students to practice applying their phonics knowledge, wh…" at bounding box center [316, 113] width 12 height 12
radio input "true"
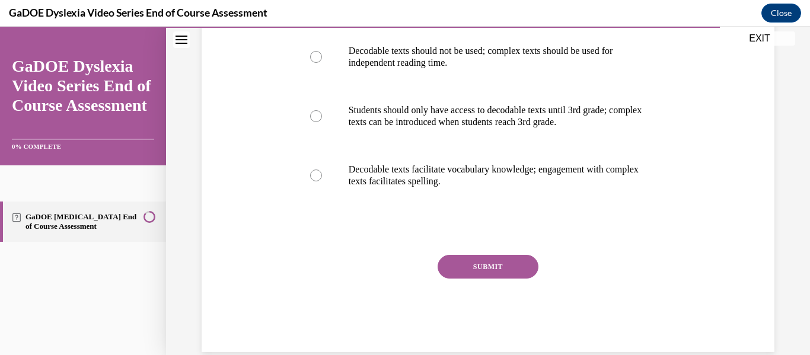
click at [483, 279] on button "SUBMIT" at bounding box center [487, 267] width 101 height 24
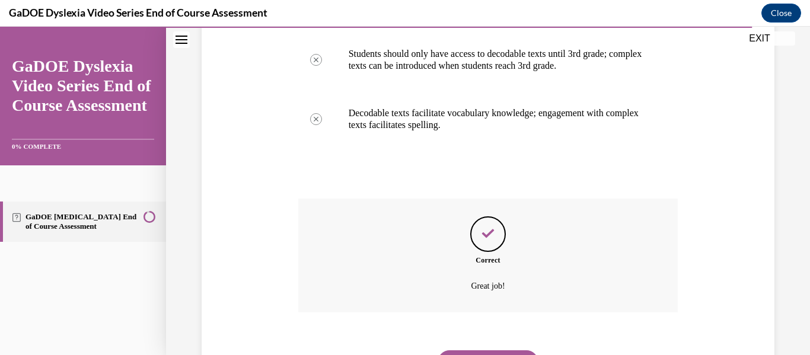
scroll to position [445, 0]
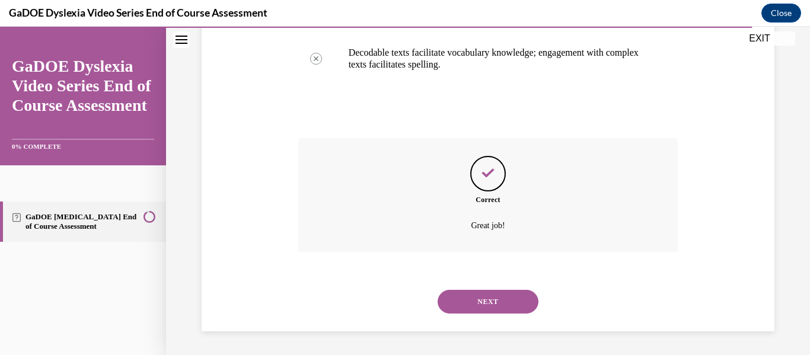
click at [486, 304] on button "NEXT" at bounding box center [487, 302] width 101 height 24
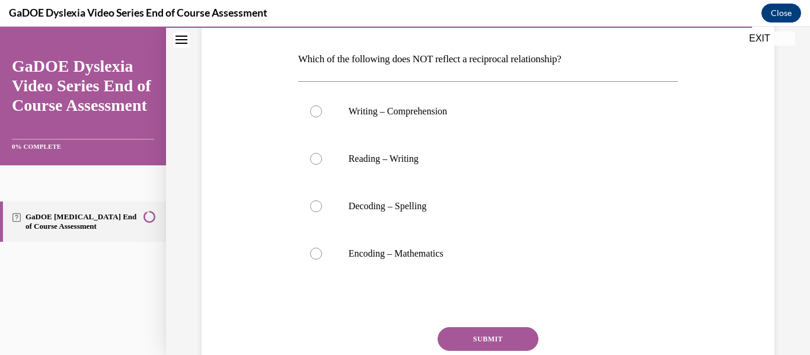
scroll to position [179, 0]
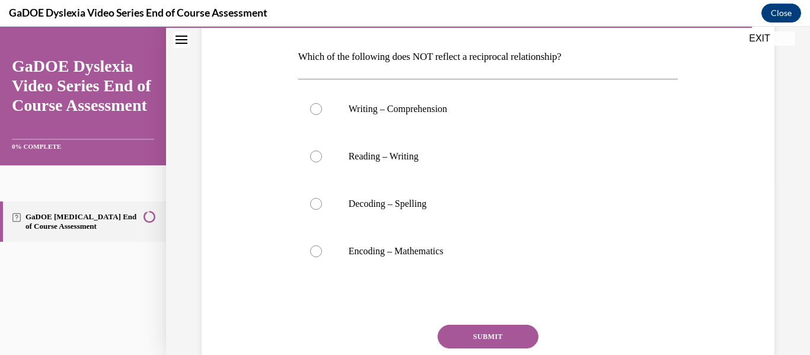
click at [475, 262] on label "Encoding – Mathematics" at bounding box center [488, 251] width 380 height 47
click at [322, 257] on input "Encoding – Mathematics" at bounding box center [316, 251] width 12 height 12
radio input "true"
click at [487, 334] on button "SUBMIT" at bounding box center [487, 337] width 101 height 24
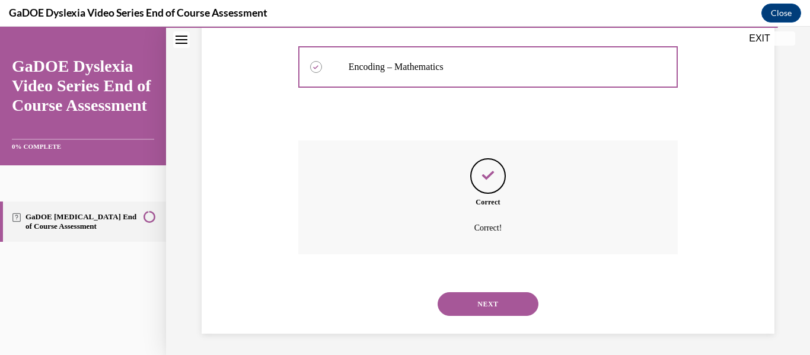
scroll to position [366, 0]
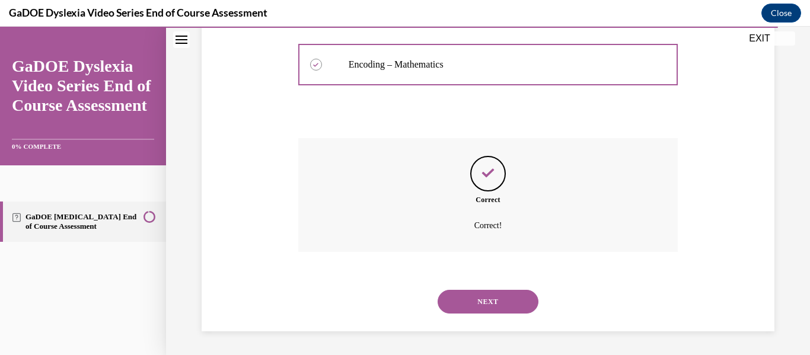
click at [474, 302] on button "NEXT" at bounding box center [487, 302] width 101 height 24
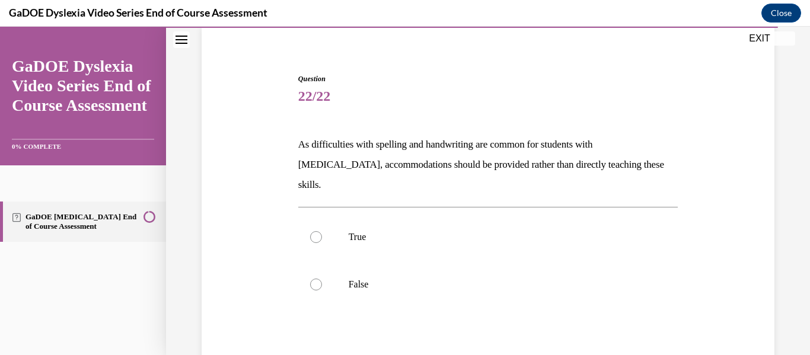
scroll to position [92, 0]
click at [461, 278] on p "False" at bounding box center [499, 284] width 300 height 12
click at [322, 278] on input "False" at bounding box center [316, 284] width 12 height 12
radio input "true"
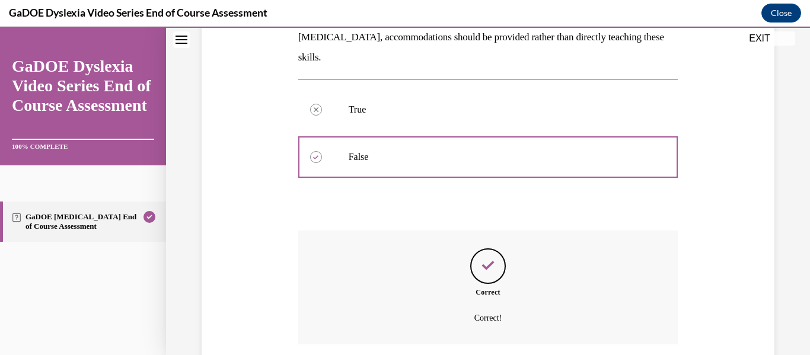
scroll to position [291, 0]
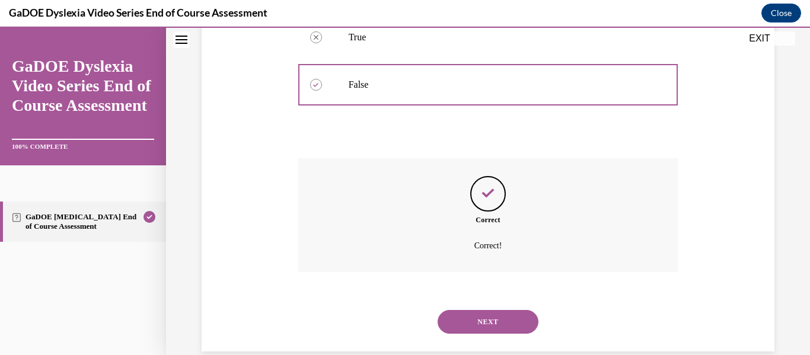
click at [472, 310] on button "NEXT" at bounding box center [487, 322] width 101 height 24
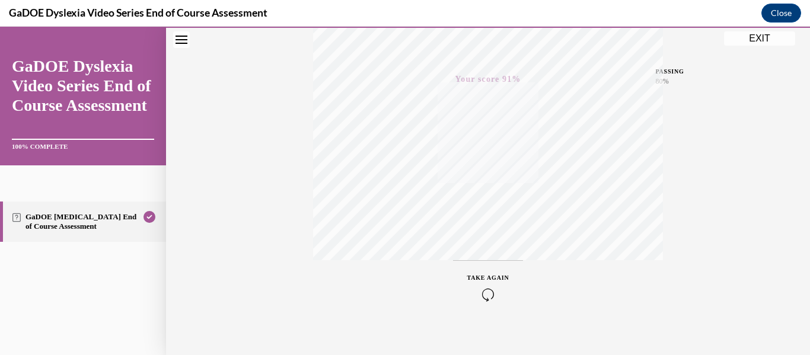
scroll to position [279, 0]
click at [761, 34] on button "EXIT" at bounding box center [759, 38] width 71 height 14
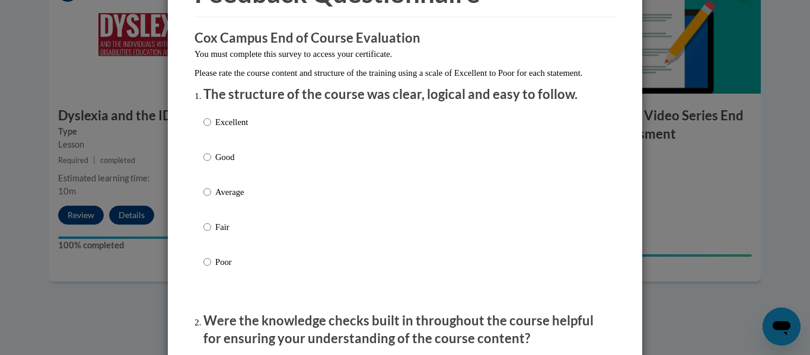
scroll to position [82, 0]
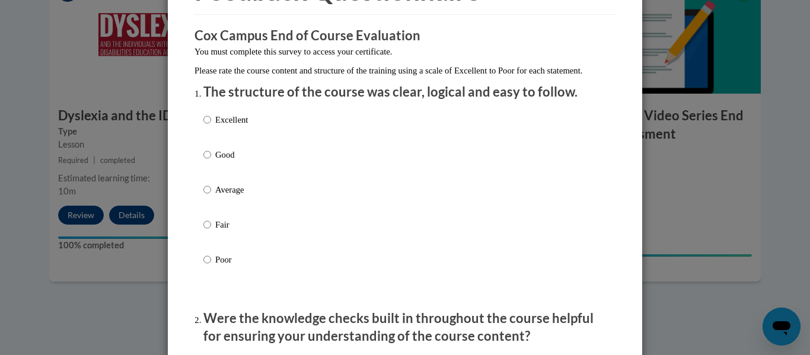
click at [209, 170] on label "Good" at bounding box center [225, 164] width 44 height 32
click at [209, 161] on input "Good" at bounding box center [207, 154] width 8 height 13
radio input "true"
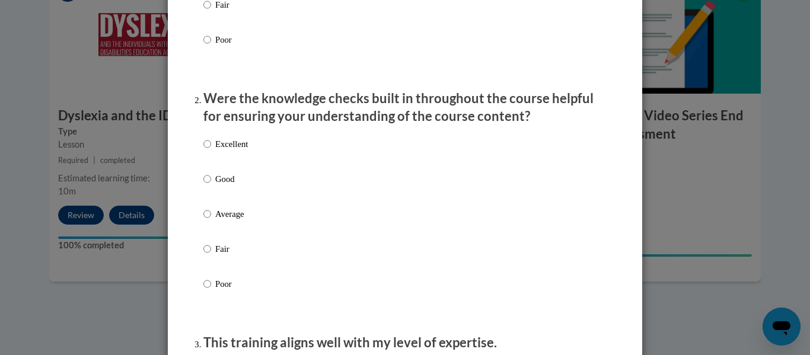
scroll to position [322, 0]
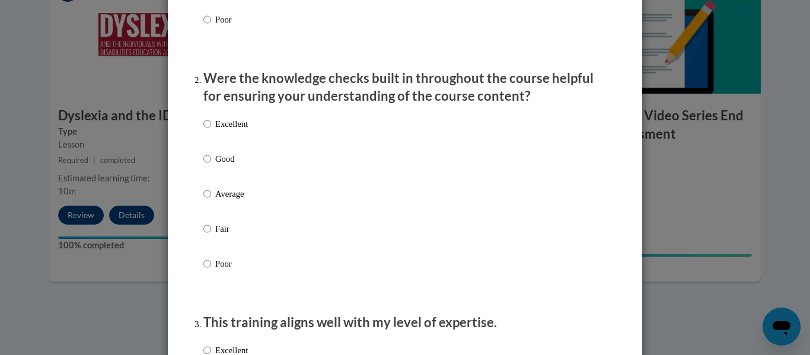
click at [218, 270] on p "Poor" at bounding box center [231, 263] width 33 height 13
click at [211, 270] on input "Poor" at bounding box center [207, 263] width 8 height 13
radio input "true"
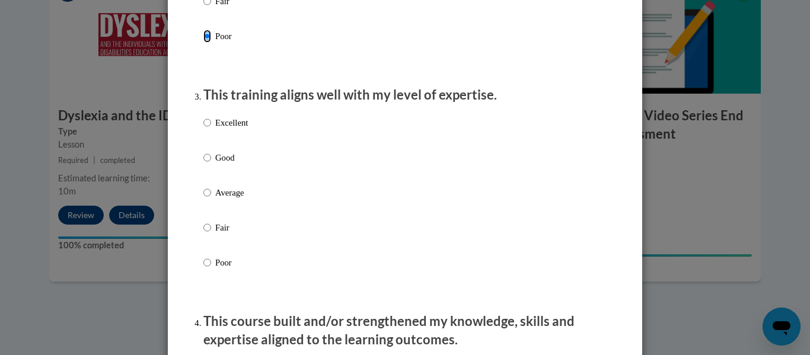
scroll to position [551, 0]
click at [221, 199] on p "Average" at bounding box center [231, 192] width 33 height 13
click at [211, 199] on input "Average" at bounding box center [207, 192] width 8 height 13
radio input "true"
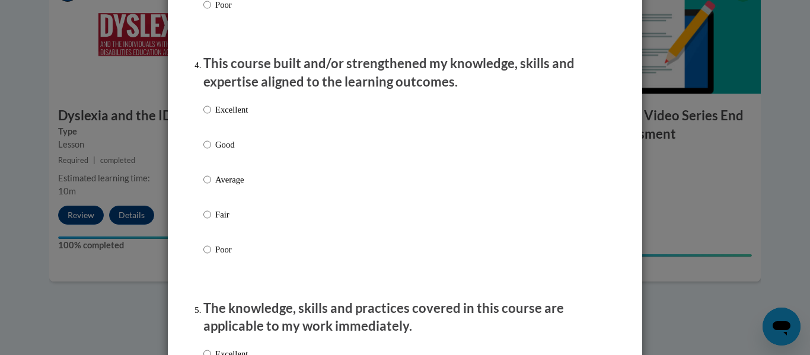
scroll to position [809, 0]
click at [235, 186] on p "Average" at bounding box center [231, 178] width 33 height 13
click at [211, 186] on input "Average" at bounding box center [207, 178] width 8 height 13
radio input "true"
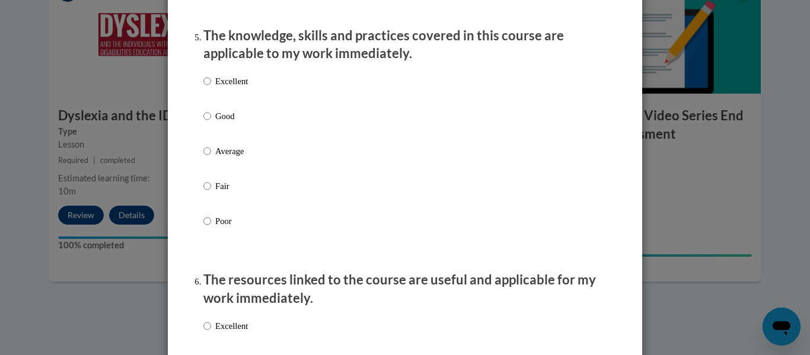
scroll to position [1081, 0]
click at [218, 227] on p "Poor" at bounding box center [231, 220] width 33 height 13
click at [211, 227] on input "Poor" at bounding box center [207, 220] width 8 height 13
radio input "true"
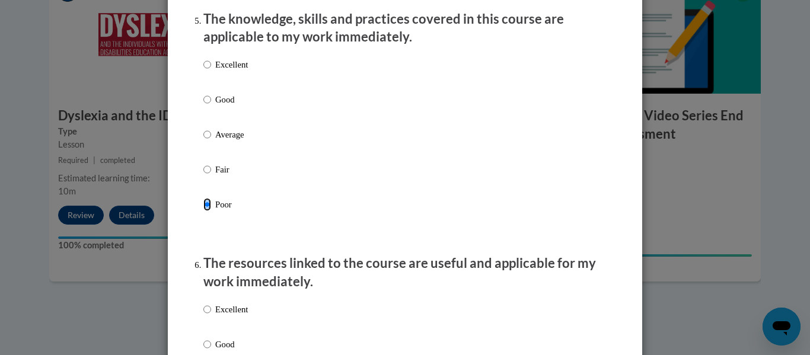
scroll to position [1078, 0]
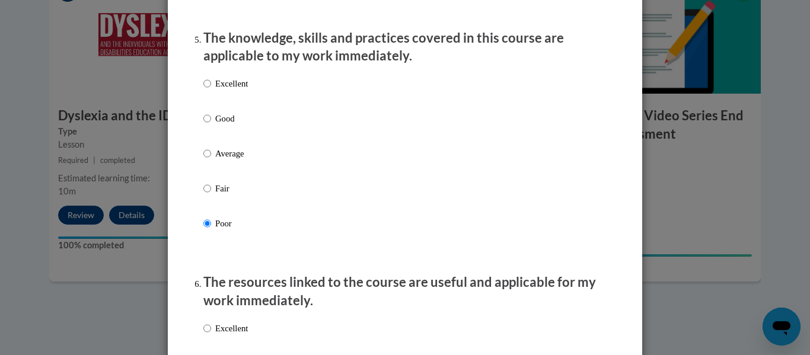
click at [238, 160] on p "Average" at bounding box center [231, 153] width 33 height 13
click at [211, 160] on input "Average" at bounding box center [207, 153] width 8 height 13
radio input "true"
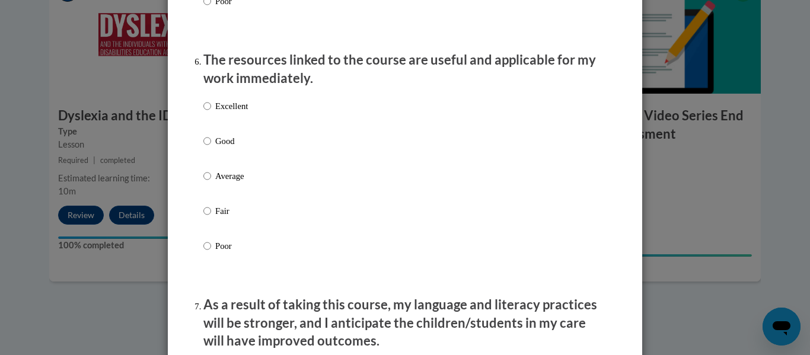
scroll to position [1301, 0]
click at [238, 182] on p "Average" at bounding box center [231, 175] width 33 height 13
click at [211, 182] on input "Average" at bounding box center [207, 175] width 8 height 13
radio input "true"
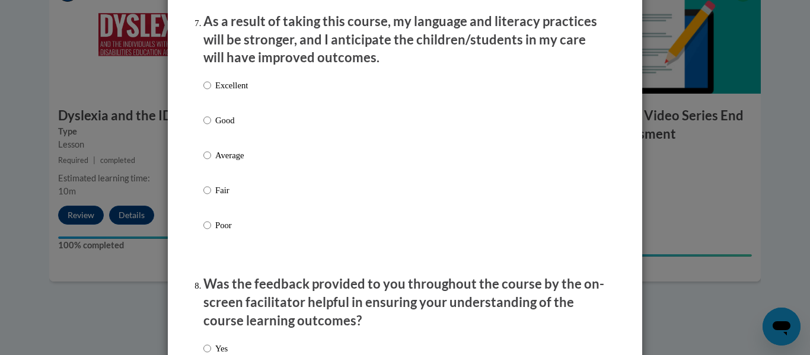
scroll to position [1584, 0]
click at [219, 125] on p "Good" at bounding box center [231, 119] width 33 height 13
click at [211, 125] on input "Good" at bounding box center [207, 119] width 8 height 13
radio input "true"
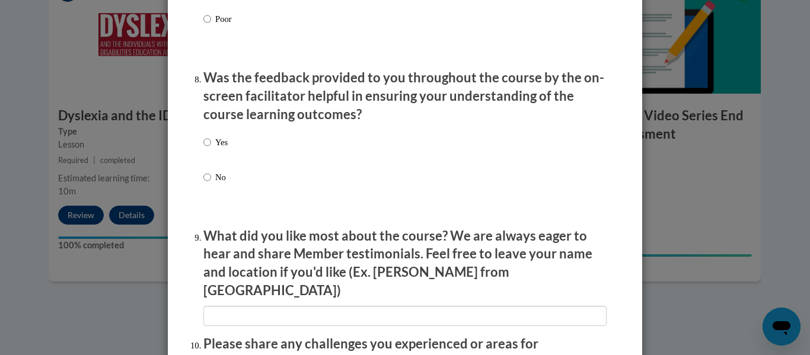
scroll to position [1791, 0]
click at [203, 183] on input "No" at bounding box center [207, 176] width 8 height 13
radio input "true"
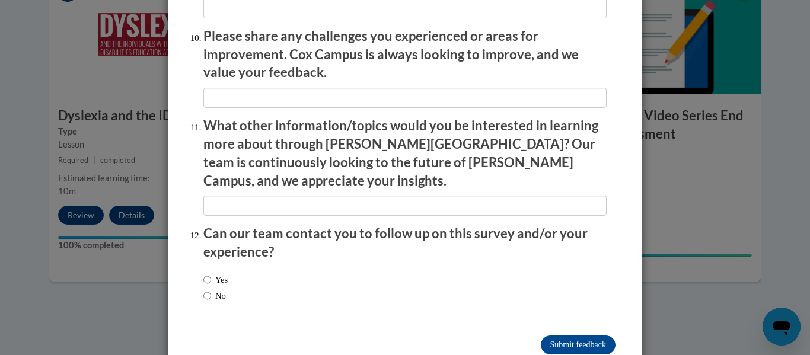
scroll to position [2108, 0]
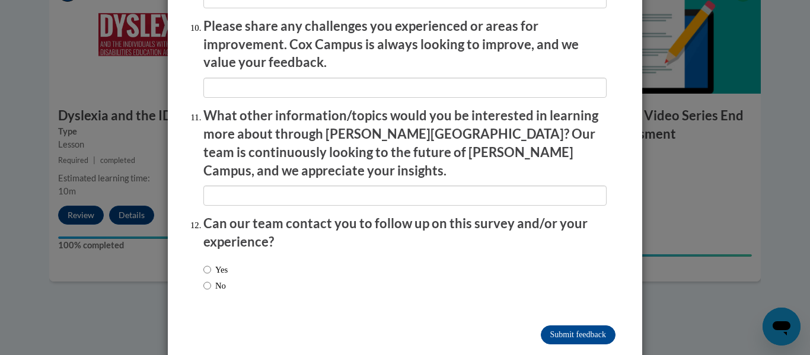
click at [216, 279] on label "No" at bounding box center [214, 285] width 23 height 13
click at [211, 279] on input "No" at bounding box center [207, 285] width 8 height 13
radio input "true"
click at [583, 325] on input "Submit feedback" at bounding box center [578, 334] width 75 height 19
